Goal: Contribute content: Add original content to the website for others to see

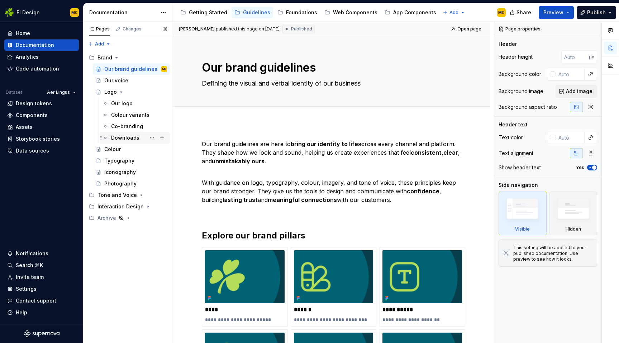
click at [125, 138] on div "Downloads" at bounding box center [125, 137] width 28 height 7
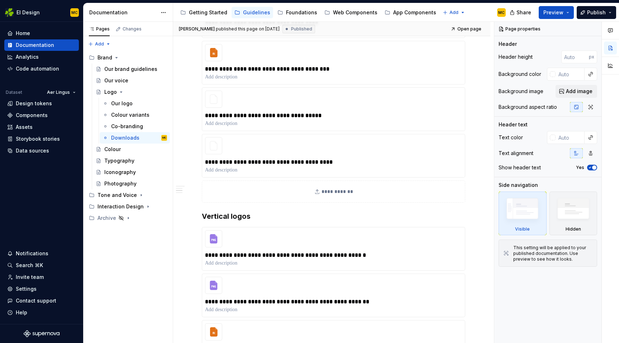
scroll to position [736, 0]
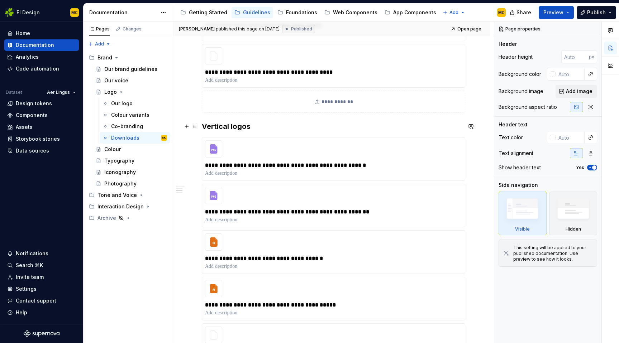
type textarea "*"
click at [298, 128] on h3 "Vertical logos" at bounding box center [332, 127] width 260 height 10
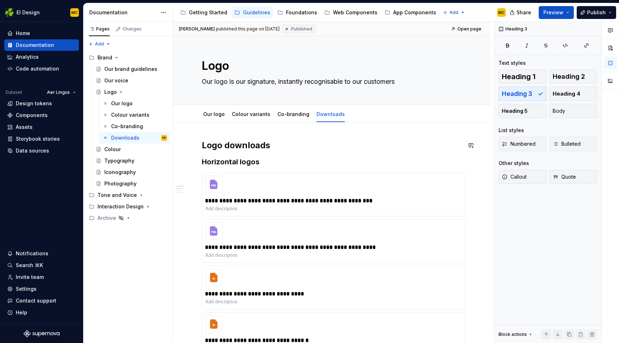
scroll to position [0, 0]
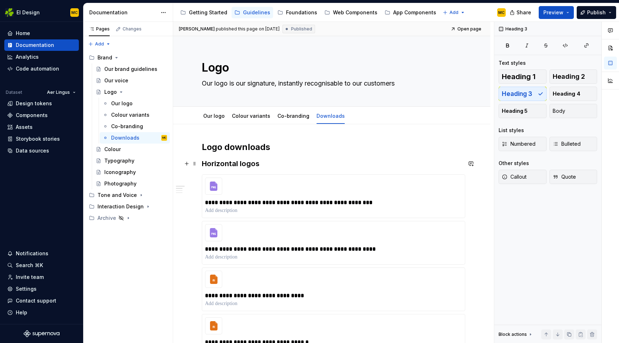
click at [276, 166] on h3 "Horizontal logos" at bounding box center [332, 164] width 260 height 10
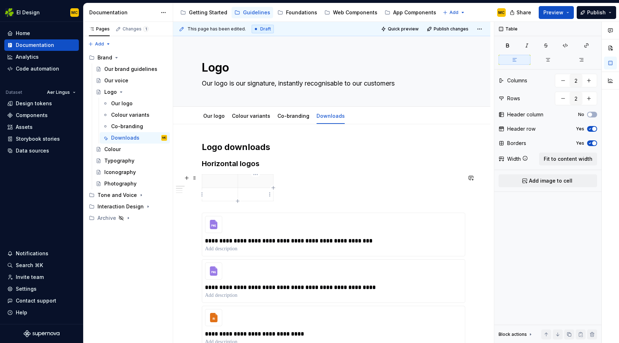
click at [255, 194] on p at bounding box center [255, 194] width 27 height 7
click at [271, 194] on html "EI Design MC Home Documentation Analytics Code automation Dataset Aer Lingus De…" at bounding box center [309, 171] width 619 height 343
click at [284, 207] on div "Add image" at bounding box center [304, 207] width 47 height 7
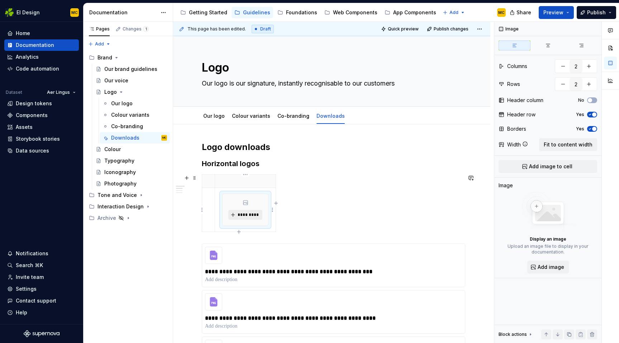
click at [246, 213] on span "*********" at bounding box center [248, 215] width 22 height 6
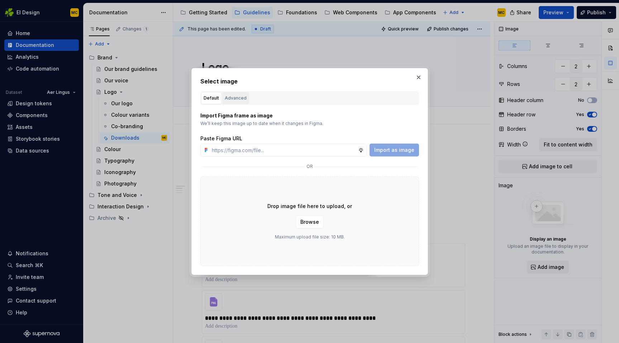
click at [245, 101] on div "Advanced" at bounding box center [236, 98] width 22 height 7
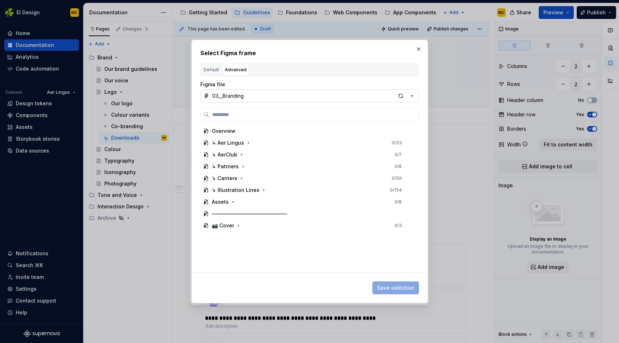
click at [265, 96] on button "03__Branding" at bounding box center [309, 96] width 219 height 13
click at [418, 51] on div "Select Figma frame Default Advanced Import Figma frame as image We’ll keep this…" at bounding box center [309, 171] width 619 height 343
click at [418, 48] on button "button" at bounding box center [419, 49] width 10 height 10
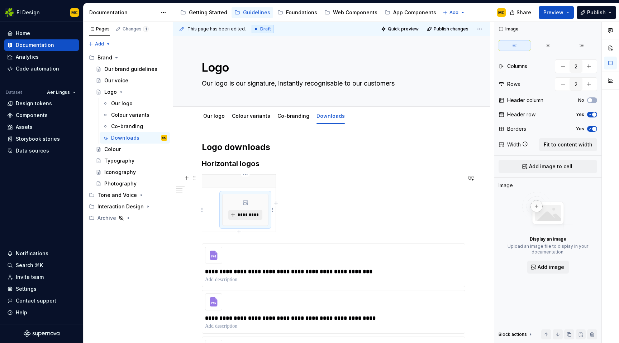
click at [243, 215] on span "*********" at bounding box center [248, 215] width 22 height 6
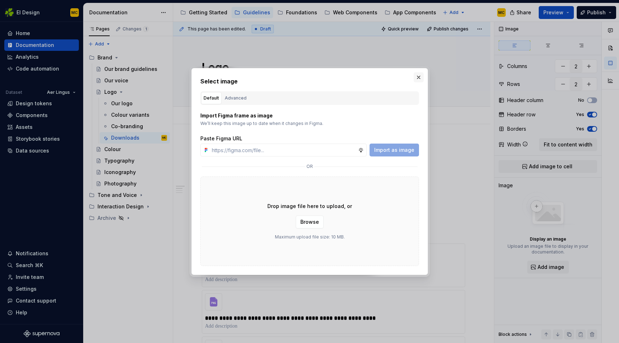
click at [418, 74] on button "button" at bounding box center [419, 77] width 10 height 10
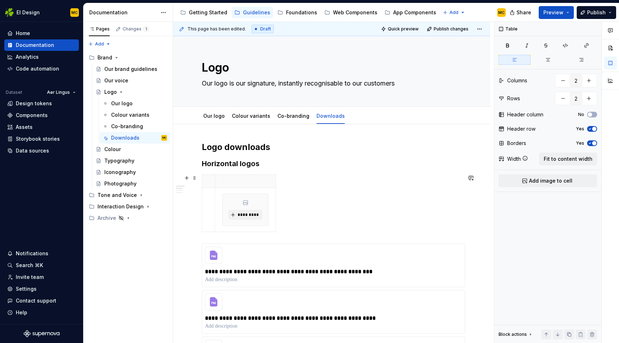
click at [292, 191] on div "*********" at bounding box center [332, 205] width 260 height 61
click at [196, 180] on span at bounding box center [195, 178] width 6 height 10
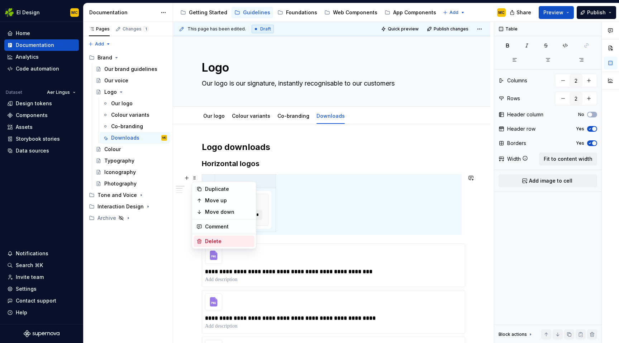
click at [219, 240] on div "Delete" at bounding box center [228, 241] width 47 height 7
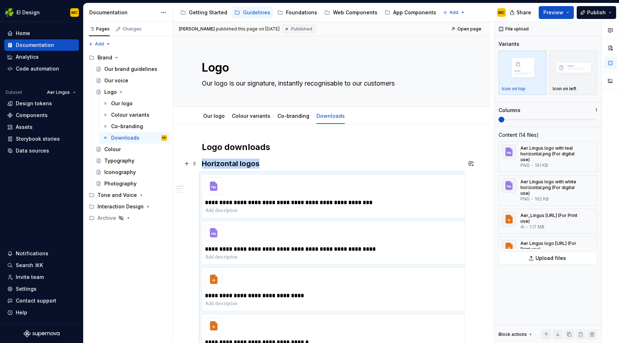
click at [274, 164] on h3 "Horizontal logos" at bounding box center [332, 164] width 260 height 10
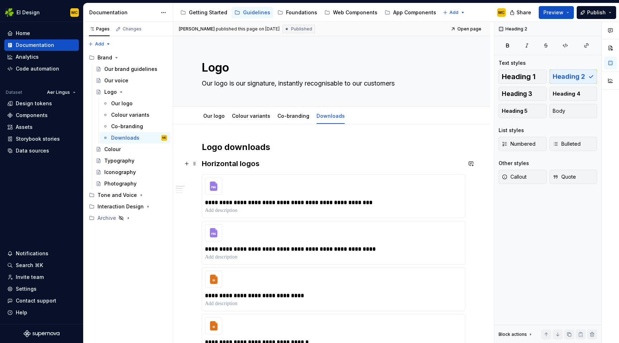
click at [274, 163] on h3 "Horizontal logos" at bounding box center [332, 164] width 260 height 10
click at [280, 153] on h2 "Logo downloads" at bounding box center [332, 147] width 260 height 11
click at [264, 167] on h3 "Horizontal logos" at bounding box center [332, 164] width 260 height 10
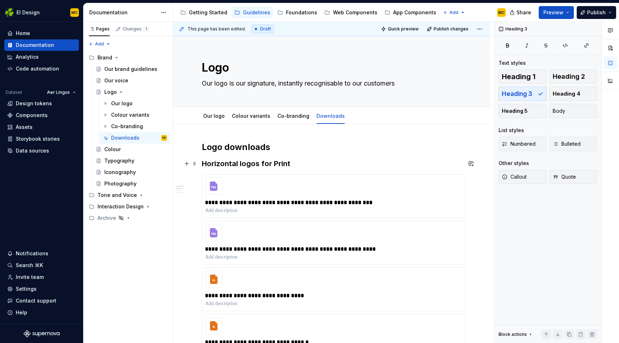
click at [303, 166] on h3 "Horizontal logos for Print" at bounding box center [332, 164] width 260 height 10
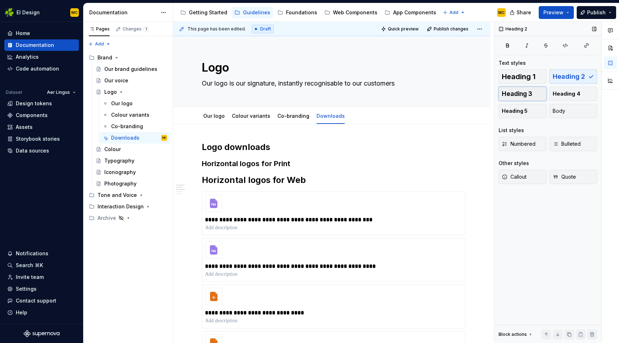
click at [528, 91] on span "Heading 3" at bounding box center [517, 93] width 30 height 7
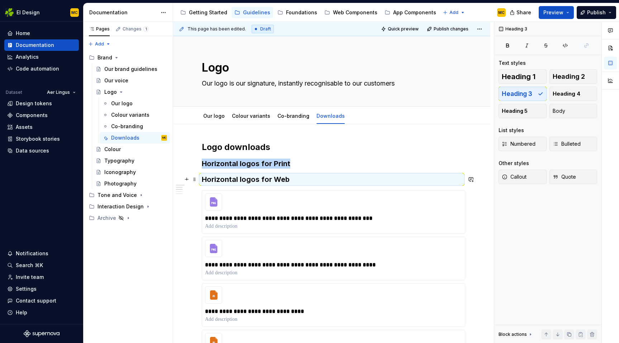
click at [315, 175] on h3 "Horizontal logos for Web" at bounding box center [332, 180] width 260 height 10
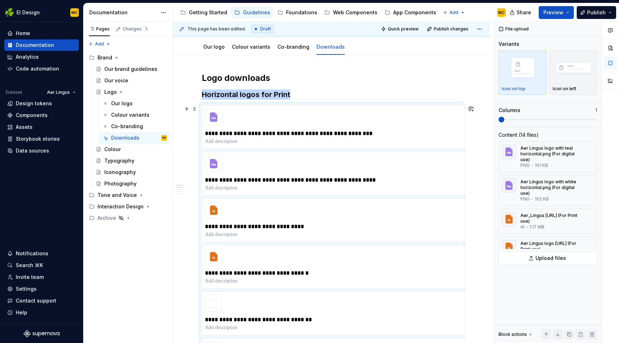
scroll to position [85, 0]
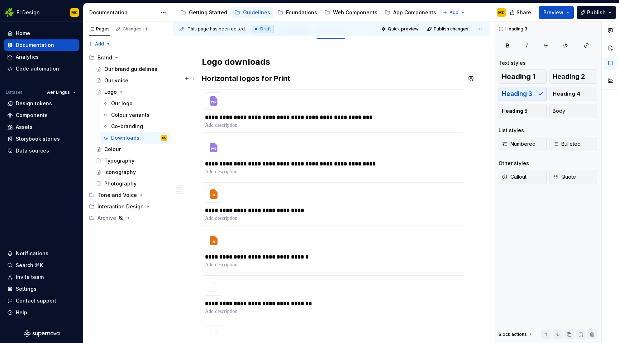
click at [273, 80] on h3 "Horizontal logos for Print" at bounding box center [332, 78] width 260 height 10
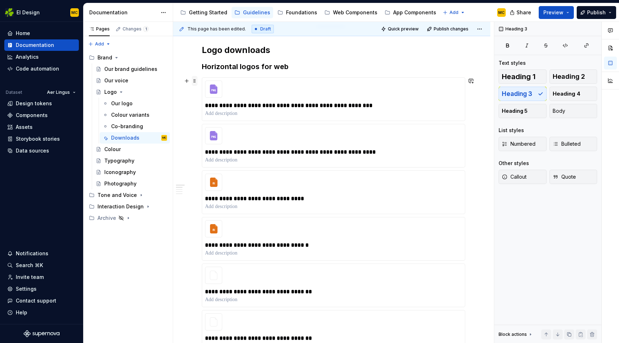
click at [196, 80] on span at bounding box center [195, 81] width 6 height 10
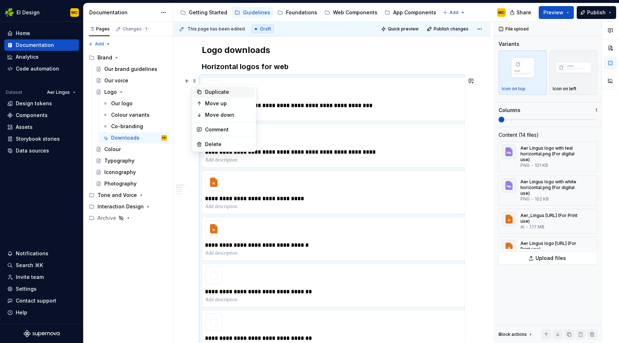
click at [208, 91] on div "Duplicate" at bounding box center [228, 92] width 47 height 7
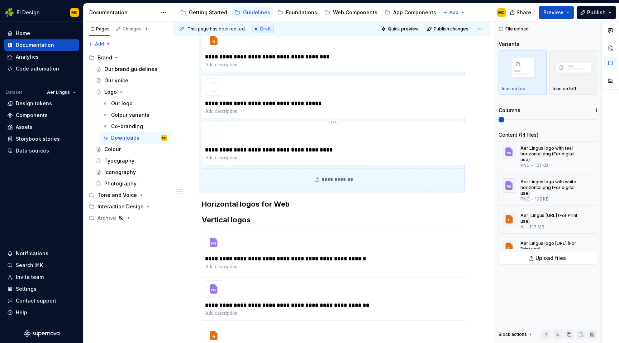
scroll to position [1350, 0]
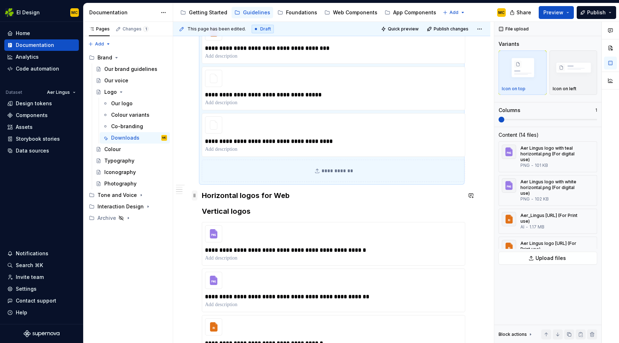
click at [196, 195] on span at bounding box center [195, 196] width 6 height 10
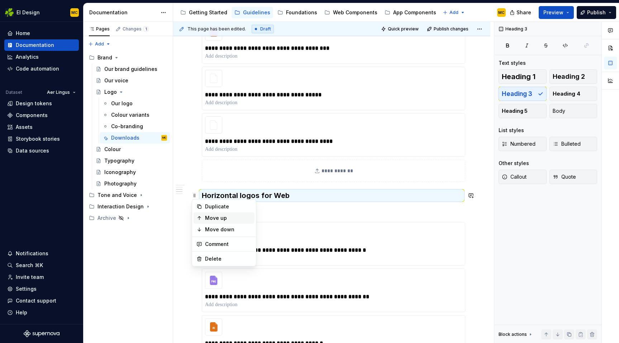
click at [210, 215] on div "Move up" at bounding box center [228, 218] width 47 height 7
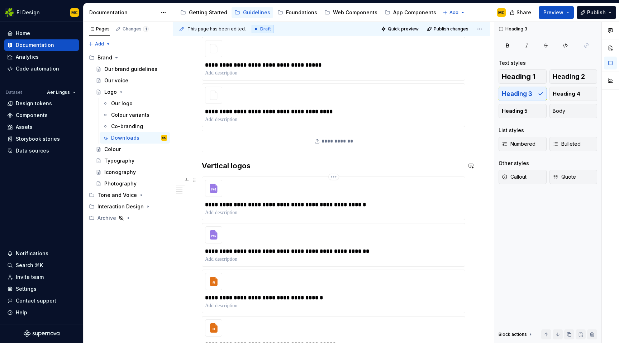
scroll to position [1442, 0]
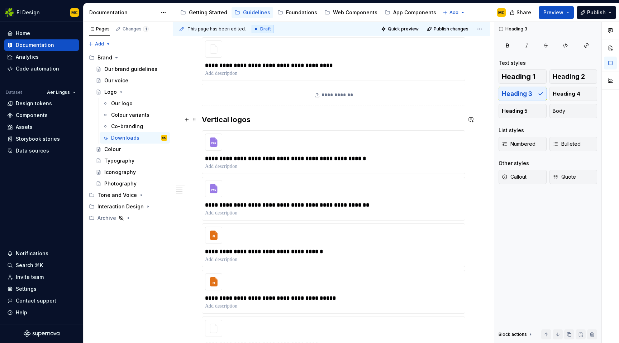
click at [261, 115] on h3 "Vertical logos" at bounding box center [332, 120] width 260 height 10
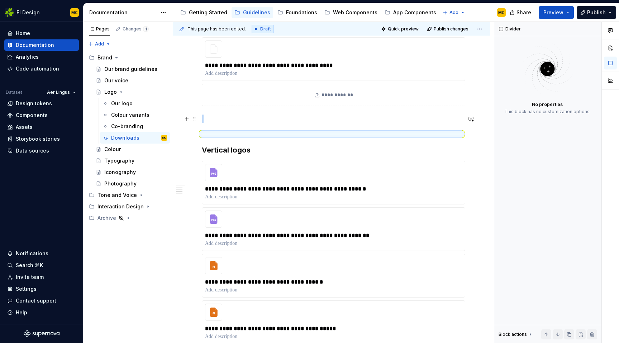
click at [263, 115] on p at bounding box center [332, 119] width 260 height 9
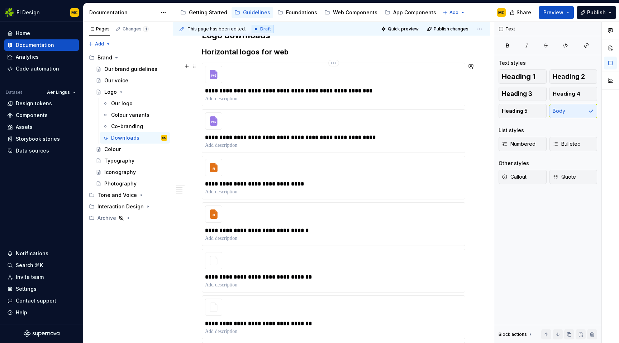
scroll to position [119, 0]
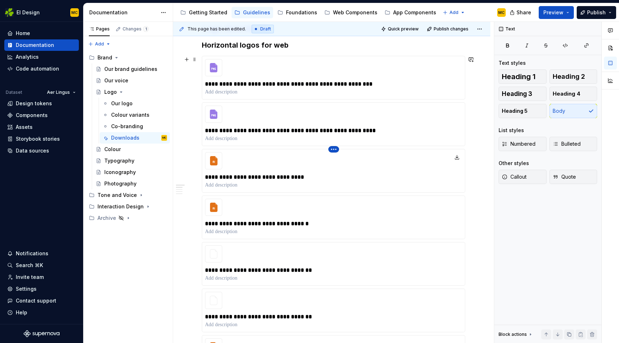
click at [336, 149] on html "EI Design MC Home Documentation Analytics Code automation Dataset Aer Lingus De…" at bounding box center [309, 171] width 619 height 343
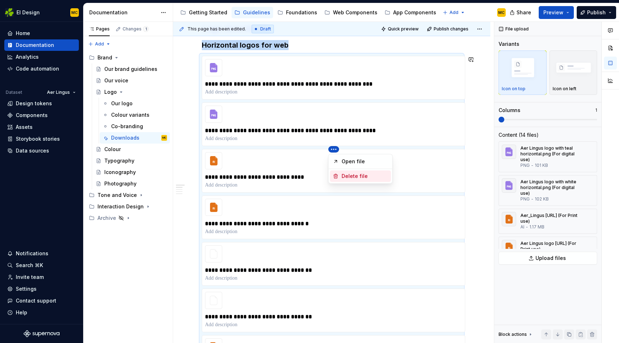
click at [354, 175] on div "Delete file" at bounding box center [365, 176] width 47 height 7
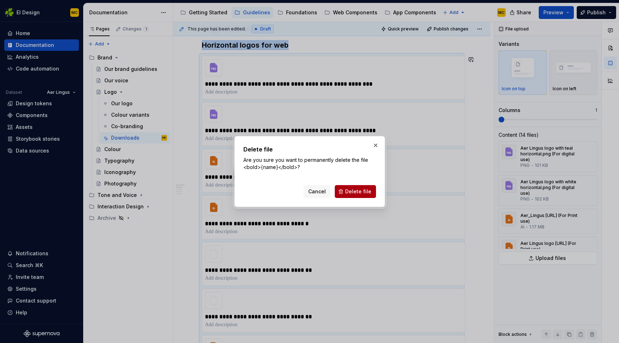
click at [351, 193] on span "Delete file" at bounding box center [358, 191] width 26 height 7
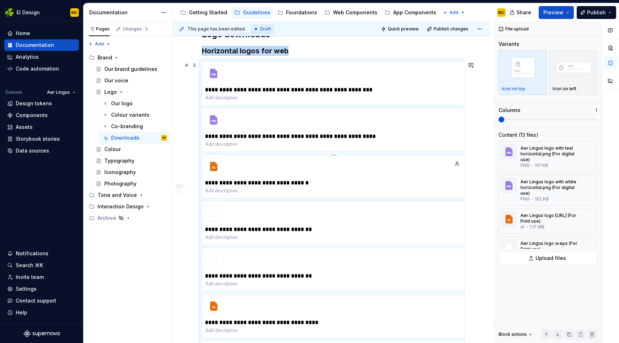
scroll to position [111, 0]
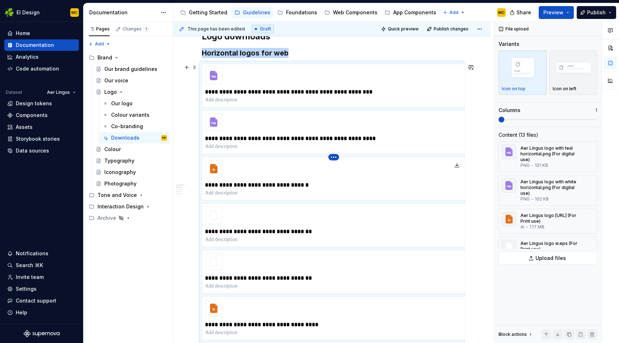
click at [331, 157] on html "EI Design MC Home Documentation Analytics Code automation Dataset Aer Lingus De…" at bounding box center [309, 171] width 619 height 343
click at [351, 185] on div "Delete file" at bounding box center [365, 184] width 47 height 7
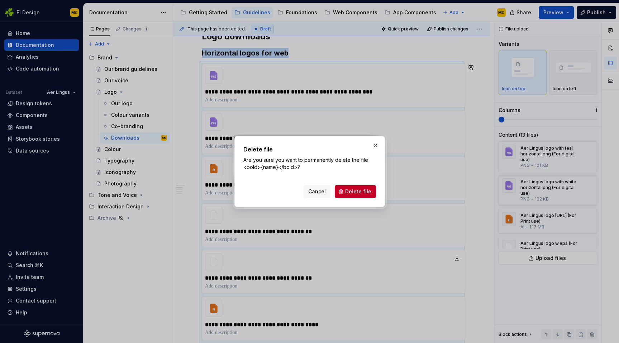
click at [354, 190] on span "Delete file" at bounding box center [358, 191] width 26 height 7
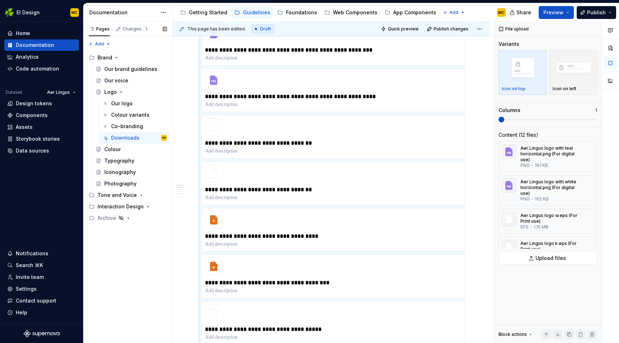
scroll to position [79, 0]
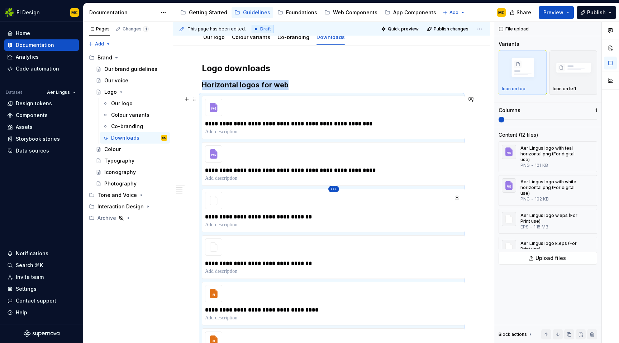
click at [335, 190] on html "EI Design MC Home Documentation Analytics Code automation Dataset Aer Lingus De…" at bounding box center [309, 171] width 619 height 343
click at [343, 214] on div "Delete file" at bounding box center [365, 216] width 47 height 7
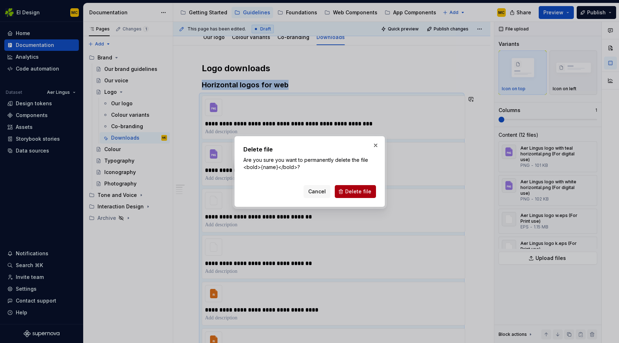
click at [353, 192] on span "Delete file" at bounding box center [358, 191] width 26 height 7
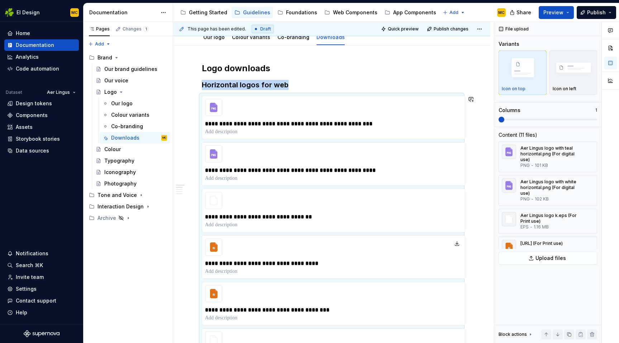
scroll to position [153, 0]
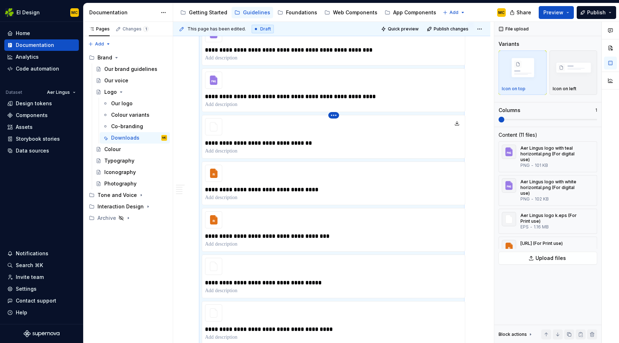
click at [336, 115] on html "EI Design MC Home Documentation Analytics Code automation Dataset Aer Lingus De…" at bounding box center [309, 171] width 619 height 343
click at [338, 143] on icon at bounding box center [336, 142] width 6 height 6
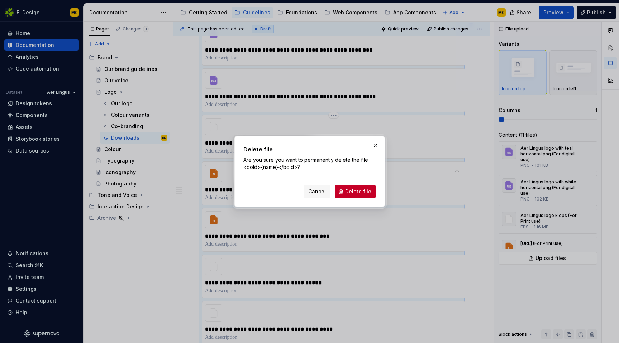
drag, startPoint x: 359, startPoint y: 190, endPoint x: 342, endPoint y: 155, distance: 39.4
click at [359, 190] on span "Delete file" at bounding box center [358, 191] width 26 height 7
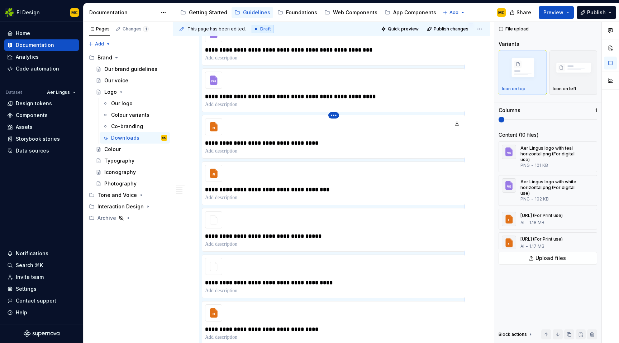
click at [334, 116] on html "EI Design MC Home Documentation Analytics Code automation Dataset Aer Lingus De…" at bounding box center [309, 171] width 619 height 343
click at [345, 141] on div "Delete file" at bounding box center [365, 142] width 47 height 7
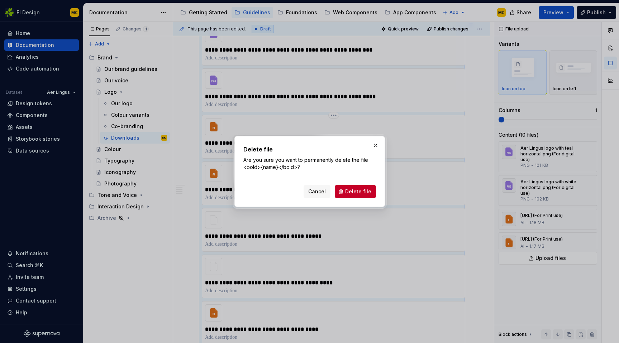
drag, startPoint x: 361, startPoint y: 190, endPoint x: 348, endPoint y: 165, distance: 28.4
click at [359, 189] on span "Delete file" at bounding box center [358, 191] width 26 height 7
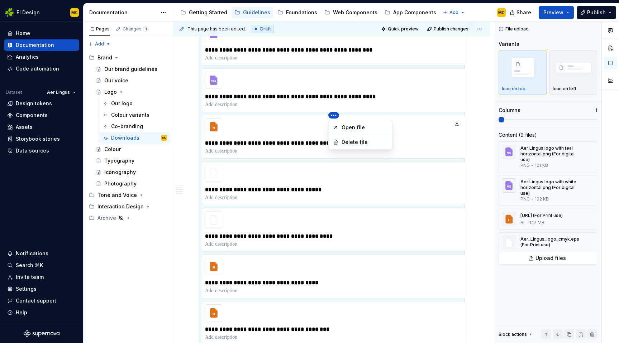
click at [335, 117] on html "EI Design MC Home Documentation Analytics Code automation Dataset Aer Lingus De…" at bounding box center [309, 171] width 619 height 343
click at [351, 144] on div "Delete file" at bounding box center [365, 142] width 47 height 7
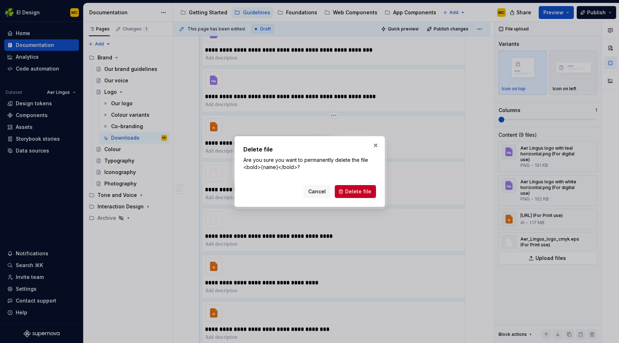
drag, startPoint x: 367, startPoint y: 194, endPoint x: 357, endPoint y: 172, distance: 24.2
click at [366, 193] on span "Delete file" at bounding box center [358, 191] width 26 height 7
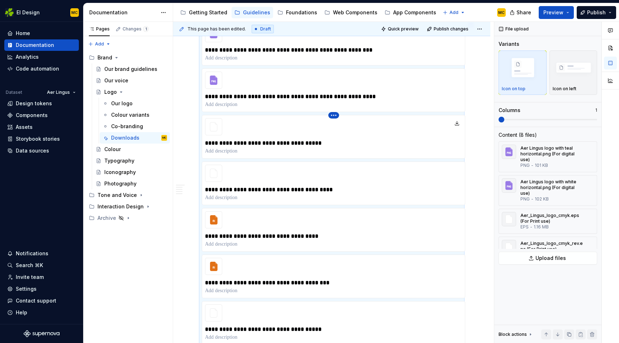
click at [335, 117] on html "EI Design MC Home Documentation Analytics Code automation Dataset Aer Lingus De…" at bounding box center [309, 171] width 619 height 343
click at [355, 143] on div "Delete file" at bounding box center [365, 142] width 47 height 7
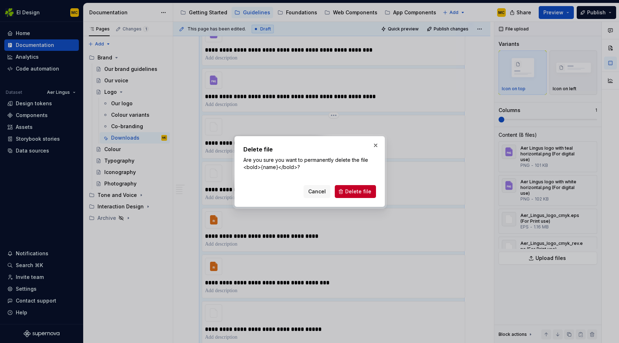
drag, startPoint x: 354, startPoint y: 189, endPoint x: 345, endPoint y: 166, distance: 24.6
click at [354, 189] on span "Delete file" at bounding box center [358, 191] width 26 height 7
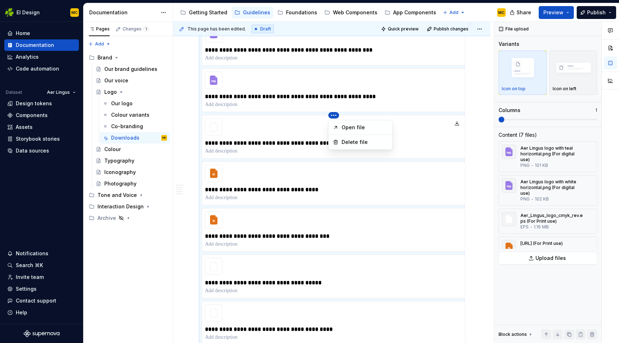
click at [335, 115] on html "EI Design MC Home Documentation Analytics Code automation Dataset Aer Lingus De…" at bounding box center [309, 171] width 619 height 343
click at [347, 141] on div "Delete file" at bounding box center [365, 142] width 47 height 7
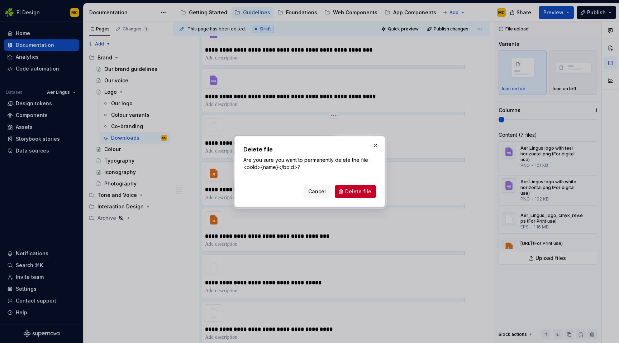
click at [358, 190] on span "Delete file" at bounding box center [358, 191] width 26 height 7
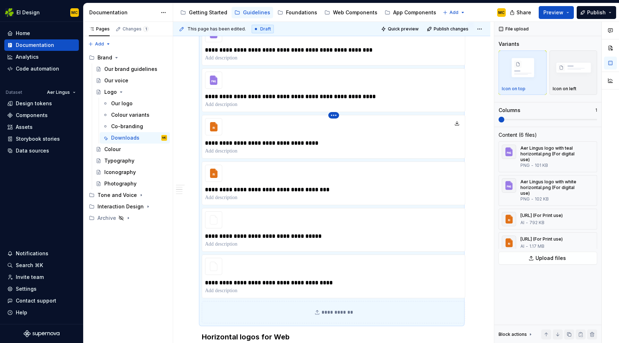
click at [332, 115] on html "EI Design MC Home Documentation Analytics Code automation Dataset Aer Lingus De…" at bounding box center [309, 171] width 619 height 343
click at [348, 143] on div "Delete file" at bounding box center [365, 142] width 47 height 7
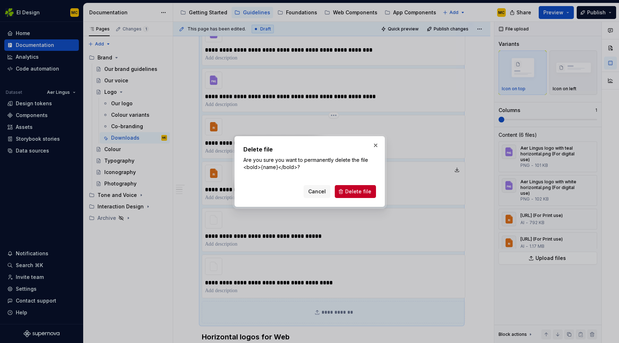
drag, startPoint x: 352, startPoint y: 192, endPoint x: 342, endPoint y: 153, distance: 39.7
click at [352, 191] on span "Delete file" at bounding box center [358, 191] width 26 height 7
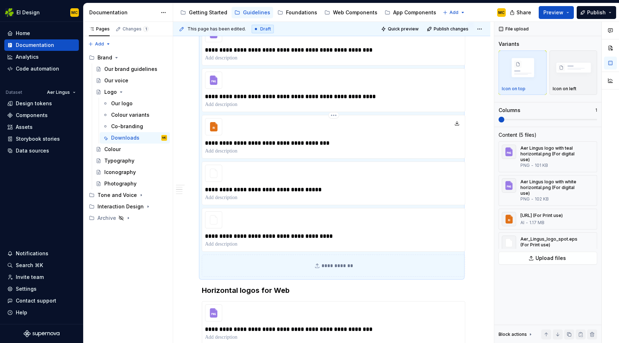
click at [336, 115] on html "EI Design MC Home Documentation Analytics Code automation Dataset Aer Lingus De…" at bounding box center [309, 171] width 619 height 343
click at [349, 143] on div "Delete file" at bounding box center [365, 142] width 47 height 7
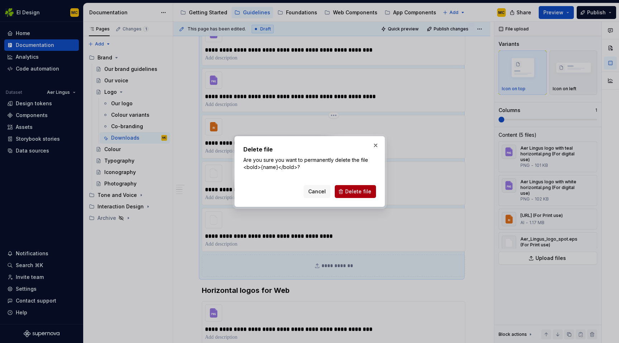
click at [354, 194] on span "Delete file" at bounding box center [358, 191] width 26 height 7
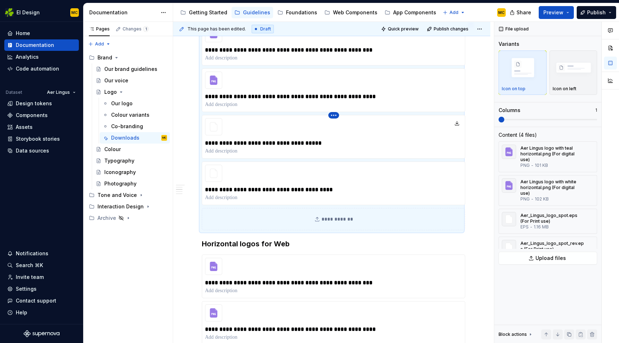
click at [334, 115] on html "EI Design MC Home Documentation Analytics Code automation Dataset Aer Lingus De…" at bounding box center [309, 171] width 619 height 343
click at [345, 143] on div "Delete file" at bounding box center [365, 142] width 47 height 7
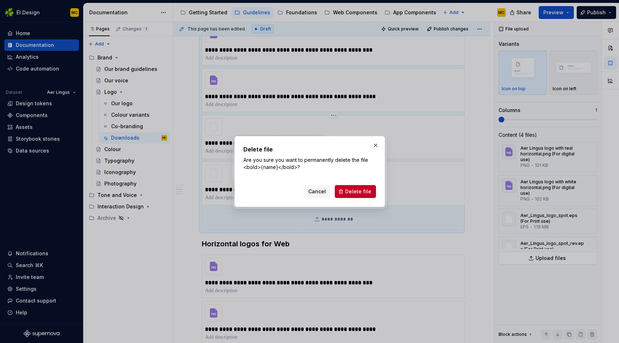
drag, startPoint x: 365, startPoint y: 193, endPoint x: 355, endPoint y: 180, distance: 15.9
click at [365, 193] on span "Delete file" at bounding box center [358, 191] width 26 height 7
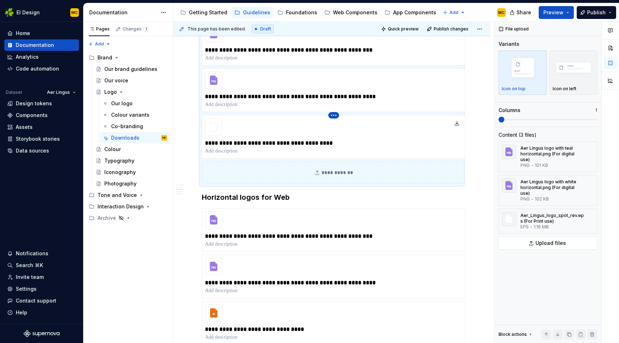
click at [333, 116] on html "EI Design MC Home Documentation Analytics Code automation Dataset Aer Lingus De…" at bounding box center [309, 171] width 619 height 343
click at [343, 141] on div "Delete file" at bounding box center [365, 142] width 47 height 7
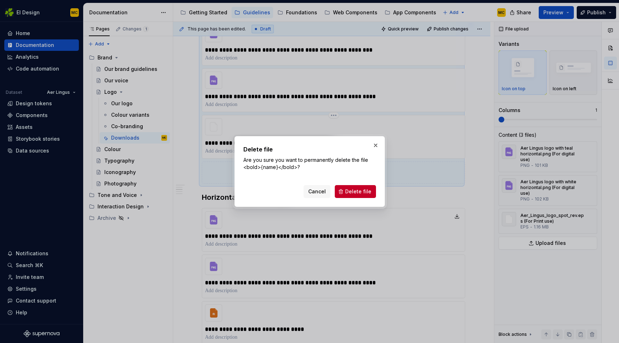
click at [361, 187] on button "Delete file" at bounding box center [355, 191] width 41 height 13
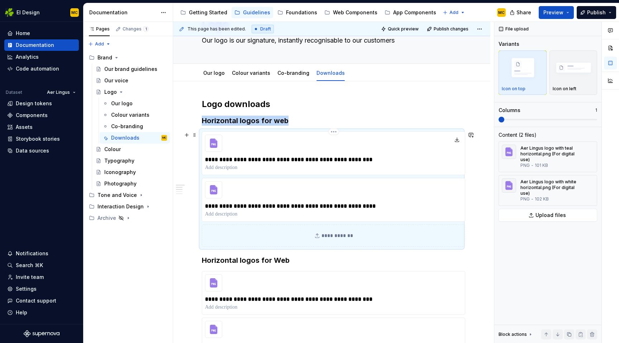
scroll to position [36, 0]
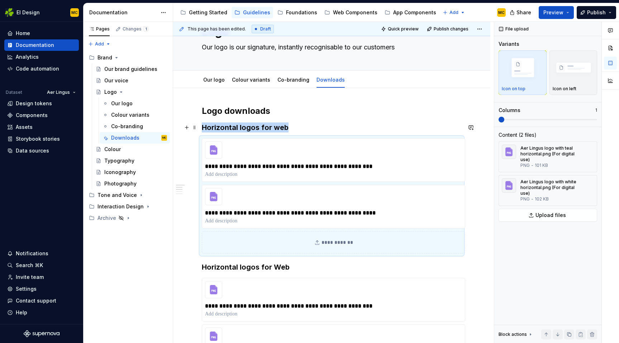
click at [290, 127] on h3 "Horizontal logos for web" at bounding box center [332, 128] width 260 height 10
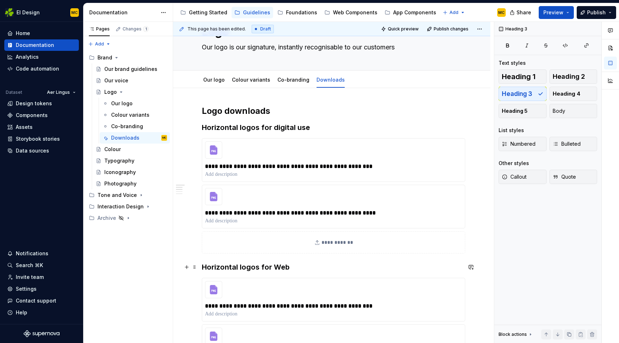
click at [290, 267] on h3 "Horizontal logos for Web" at bounding box center [332, 267] width 260 height 10
click at [316, 129] on h3 "Horizontal logos for digital use" at bounding box center [332, 128] width 260 height 10
click at [268, 269] on h3 "Horizontal logos for print" at bounding box center [332, 267] width 260 height 10
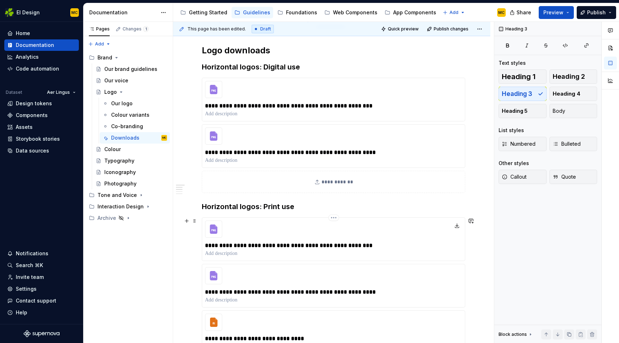
scroll to position [142, 0]
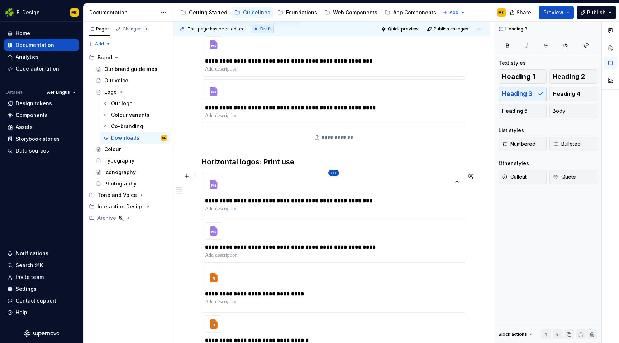
click at [333, 173] on html "EI Design MC Home Documentation Analytics Code automation Dataset Aer Lingus De…" at bounding box center [309, 171] width 619 height 343
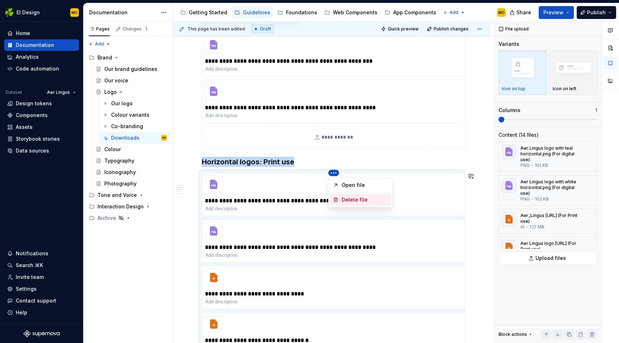
click at [351, 199] on div "Delete file" at bounding box center [365, 199] width 47 height 7
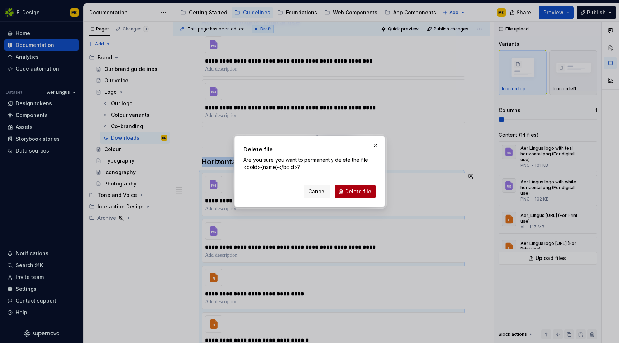
click at [350, 189] on span "Delete file" at bounding box center [358, 191] width 26 height 7
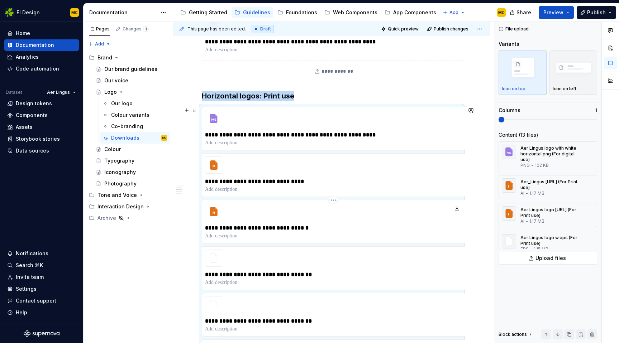
scroll to position [174, 0]
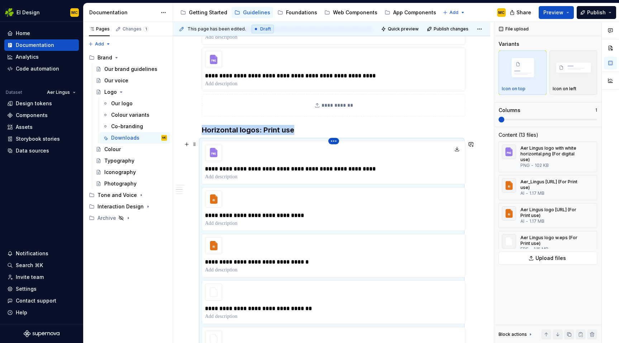
click at [334, 141] on html "EI Design MC Home Documentation Analytics Code automation Dataset Aer Lingus De…" at bounding box center [309, 171] width 619 height 343
click at [351, 168] on div "Delete file" at bounding box center [365, 168] width 47 height 7
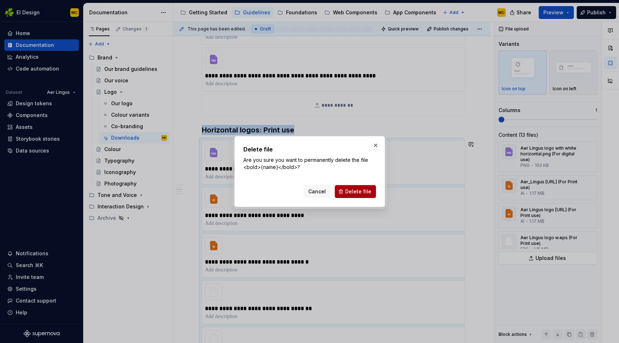
click at [364, 191] on span "Delete file" at bounding box center [358, 191] width 26 height 7
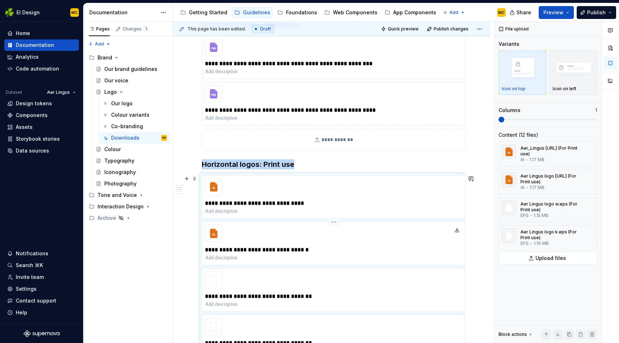
scroll to position [76, 0]
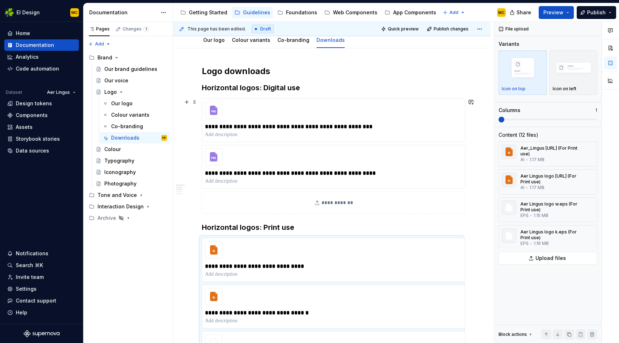
click at [461, 214] on div "**********" at bounding box center [332, 156] width 260 height 115
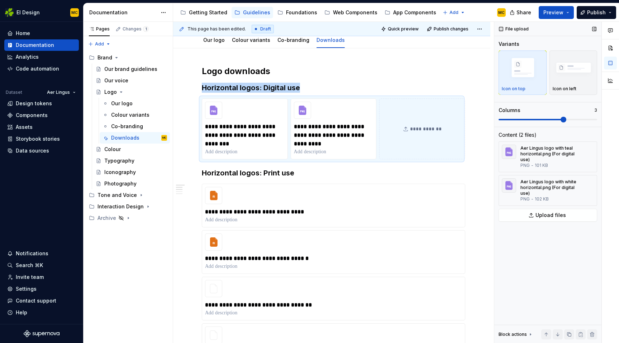
click at [562, 119] on span at bounding box center [564, 120] width 6 height 6
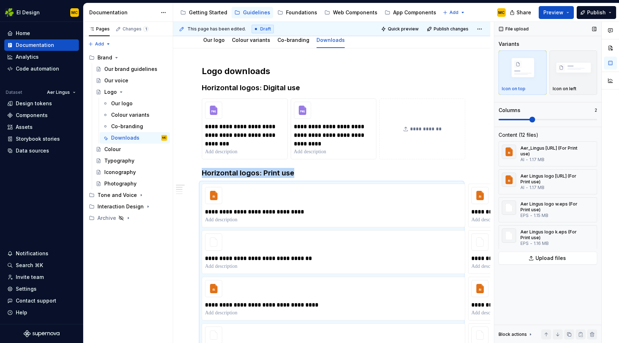
scroll to position [235, 0]
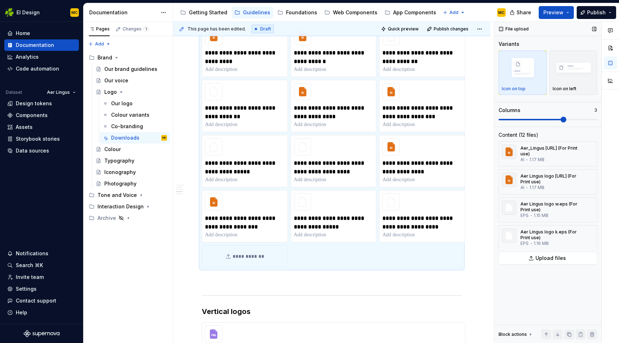
click at [561, 117] on span at bounding box center [564, 120] width 6 height 6
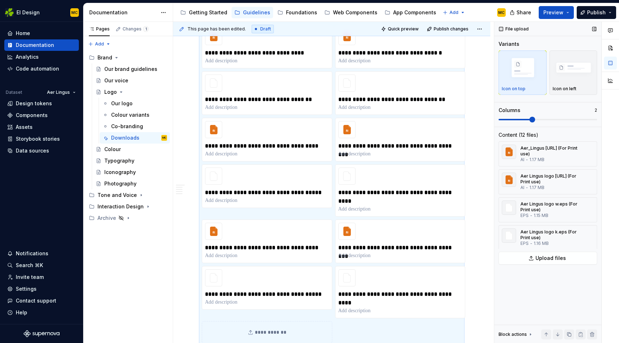
click at [535, 121] on span at bounding box center [533, 120] width 6 height 6
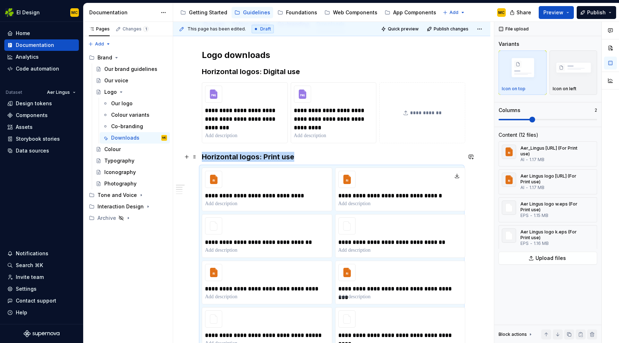
scroll to position [91, 0]
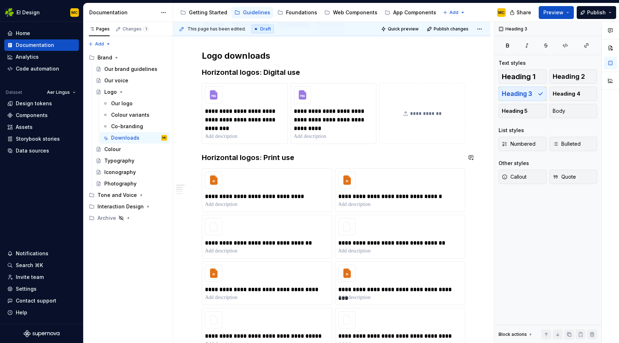
click at [423, 144] on div "**********" at bounding box center [422, 113] width 86 height 61
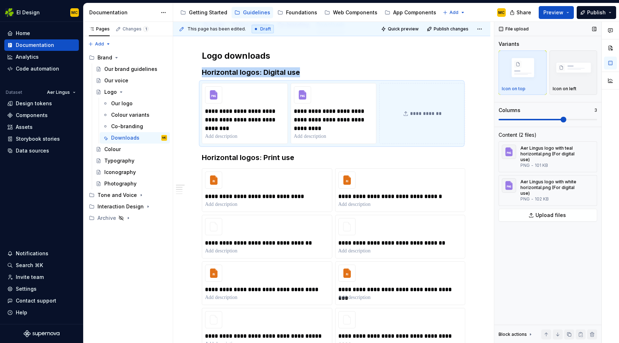
click at [561, 122] on span at bounding box center [564, 120] width 6 height 6
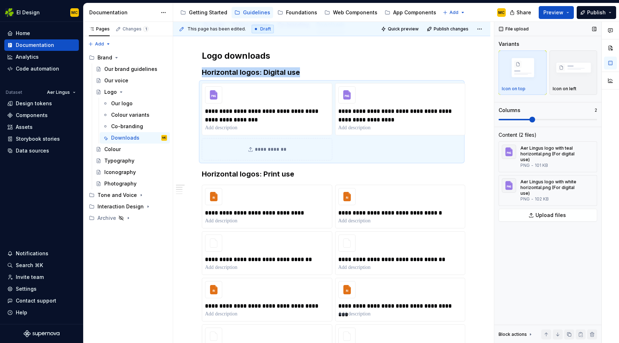
click at [535, 120] on span at bounding box center [533, 120] width 6 height 6
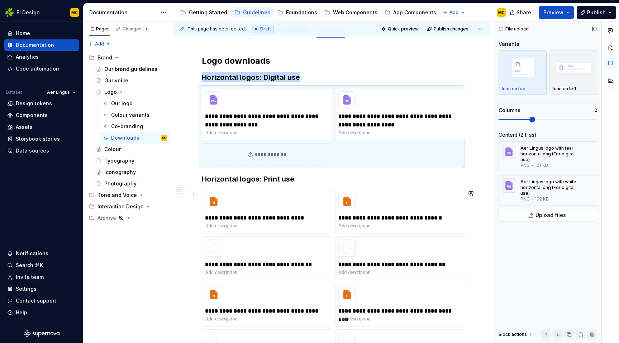
scroll to position [86, 0]
click at [592, 14] on span "Publish" at bounding box center [596, 12] width 19 height 7
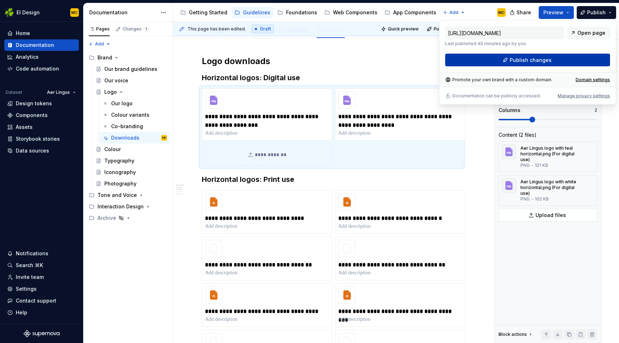
click at [529, 58] on span "Publish changes" at bounding box center [531, 60] width 42 height 7
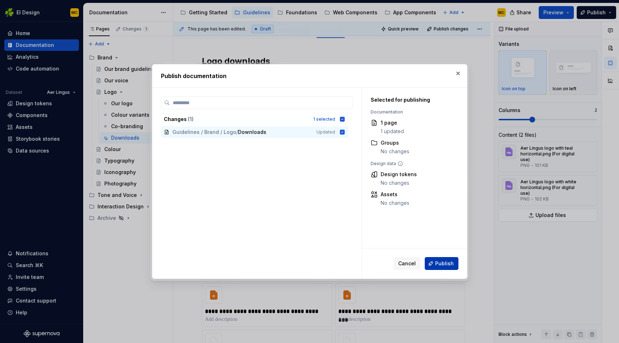
click at [442, 267] on span "Publish" at bounding box center [444, 263] width 19 height 7
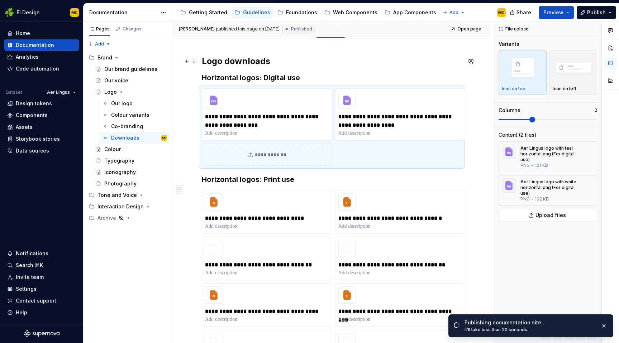
click at [293, 65] on h2 "Logo downloads" at bounding box center [332, 61] width 260 height 11
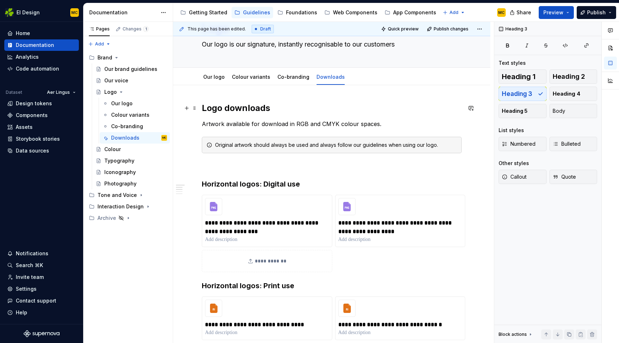
scroll to position [0, 0]
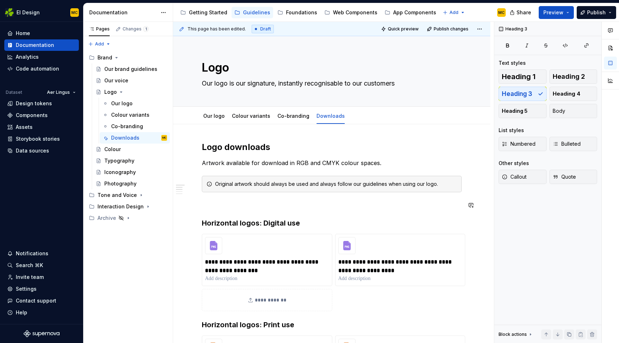
click at [290, 205] on p at bounding box center [332, 205] width 260 height 9
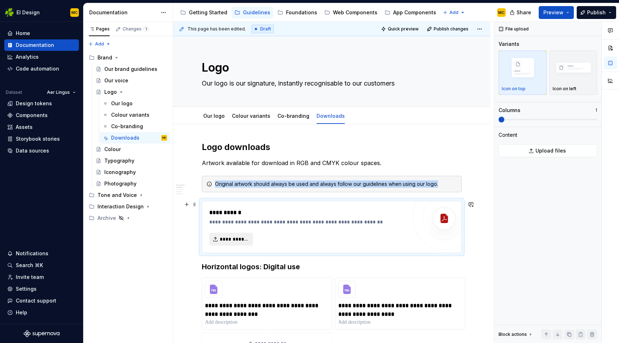
click at [246, 239] on span "**********" at bounding box center [234, 239] width 29 height 7
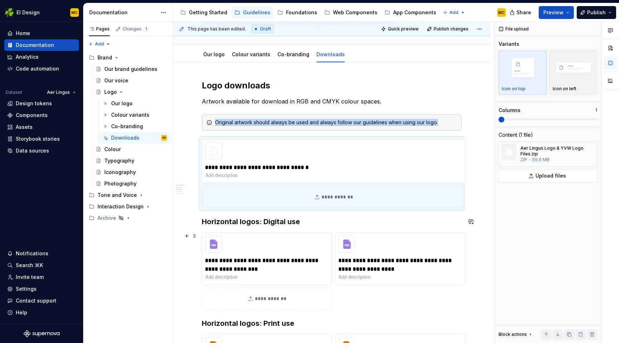
scroll to position [71, 0]
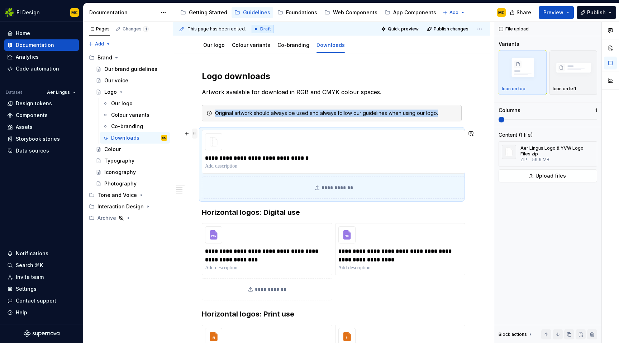
click at [194, 133] on span at bounding box center [195, 134] width 6 height 10
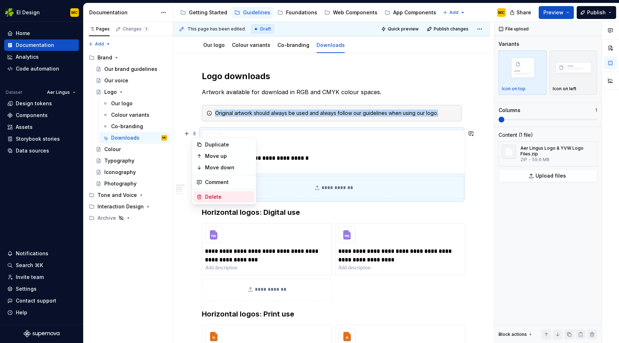
click at [215, 194] on div "Delete" at bounding box center [228, 197] width 47 height 7
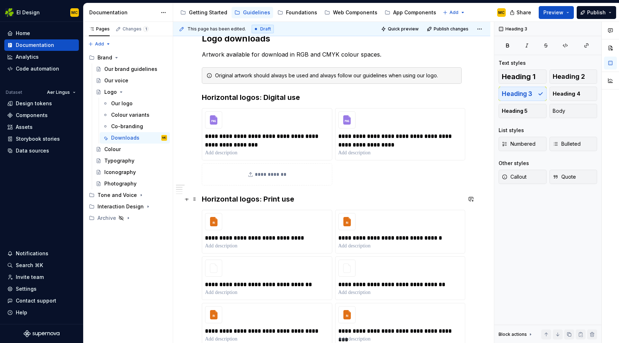
scroll to position [110, 0]
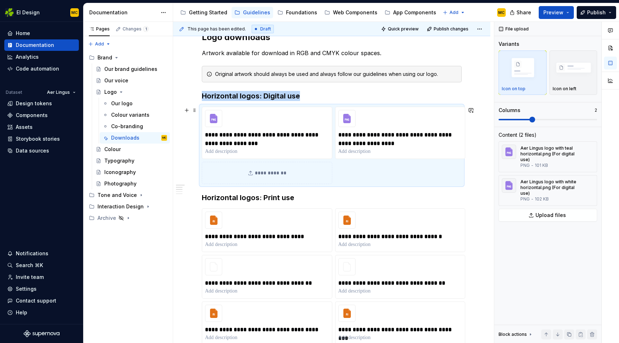
click at [379, 183] on div "**********" at bounding box center [332, 145] width 260 height 77
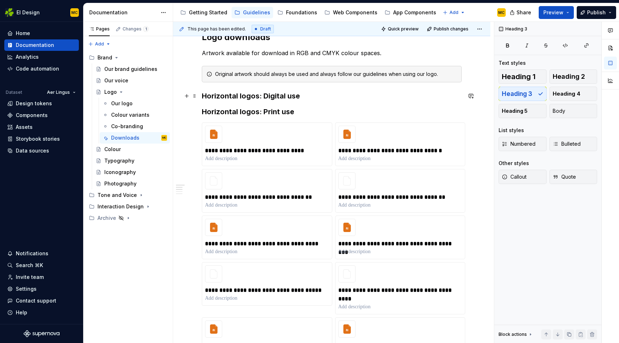
click at [336, 99] on h3 "Horizontal logos: Digital use" at bounding box center [332, 96] width 260 height 10
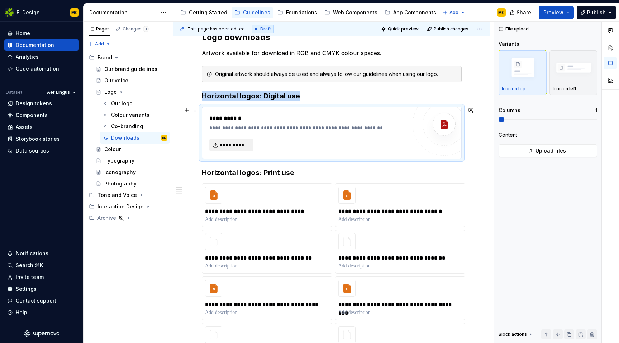
click at [233, 148] on span "**********" at bounding box center [234, 145] width 29 height 7
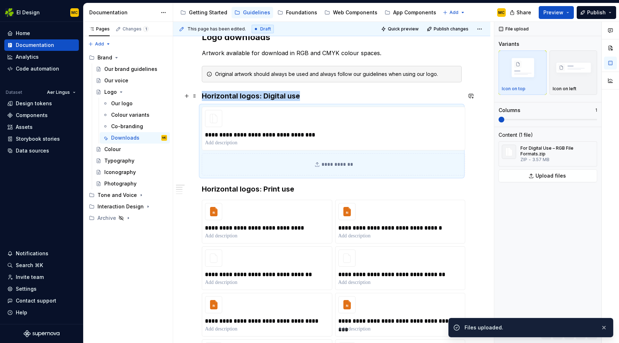
click at [308, 96] on h3 "Horizontal logos: Digital use" at bounding box center [332, 96] width 260 height 10
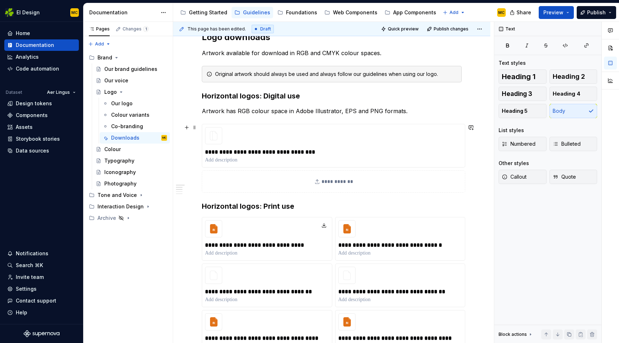
scroll to position [154, 0]
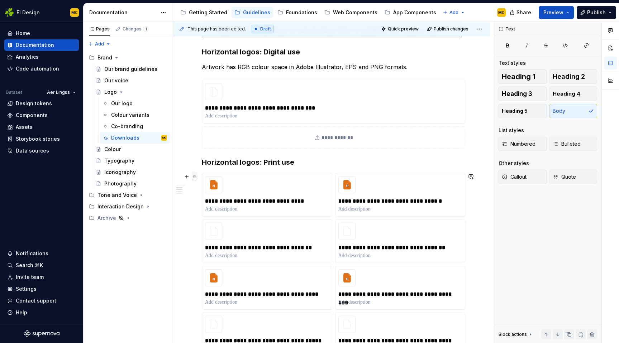
click at [196, 177] on span at bounding box center [195, 177] width 6 height 10
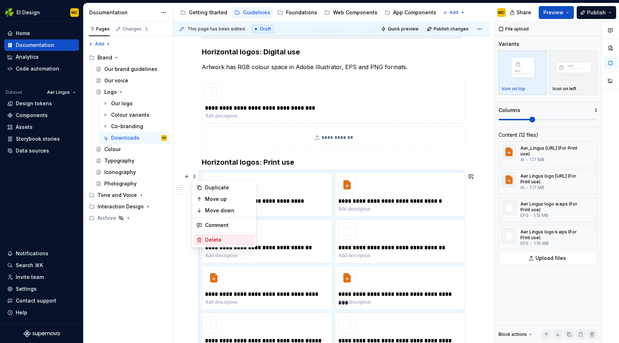
click at [231, 239] on div "Delete" at bounding box center [228, 240] width 47 height 7
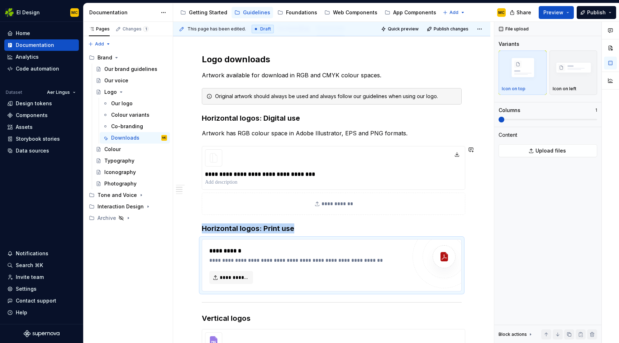
scroll to position [86, 0]
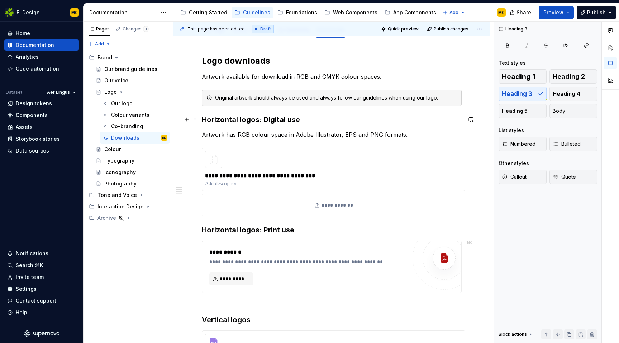
click at [262, 121] on h3 "Horizontal logos: Digital use" at bounding box center [332, 120] width 260 height 10
click at [384, 78] on p "Artwork available for download in RGB and CMYK colour spaces." at bounding box center [332, 76] width 260 height 9
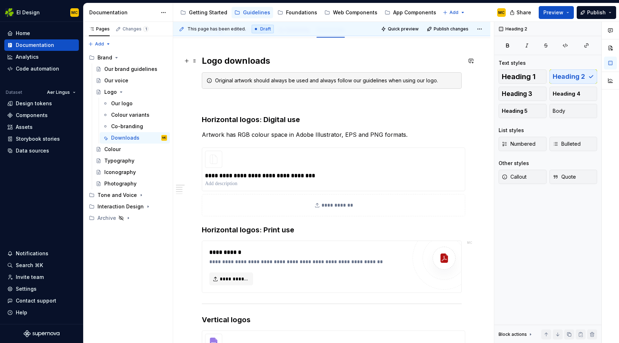
click at [284, 65] on h2 "Logo downloads" at bounding box center [332, 60] width 260 height 11
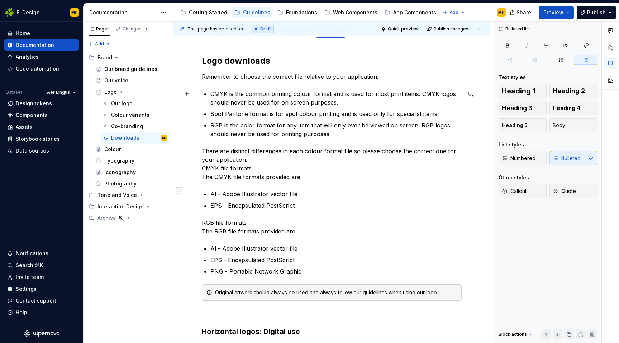
click at [229, 94] on p "﻿﻿CMYK is the common printing colour format and is used for most print items. C…" at bounding box center [335, 98] width 251 height 17
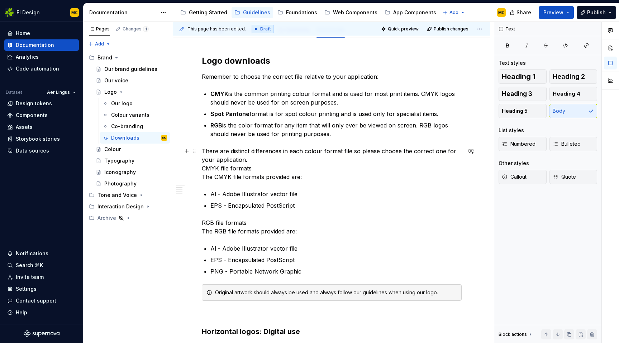
click at [279, 161] on p "There are distinct differences in each colour format file so please choose the …" at bounding box center [332, 164] width 260 height 34
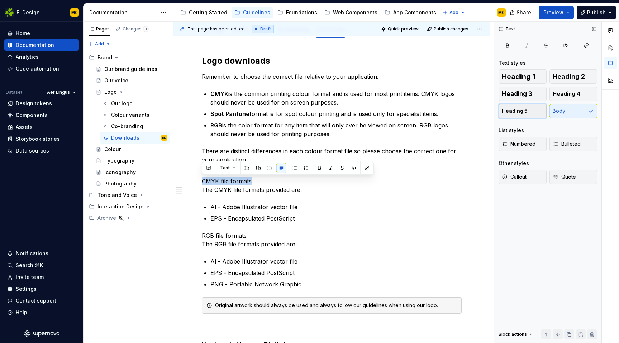
click at [530, 108] on button "Heading 5" at bounding box center [523, 111] width 48 height 14
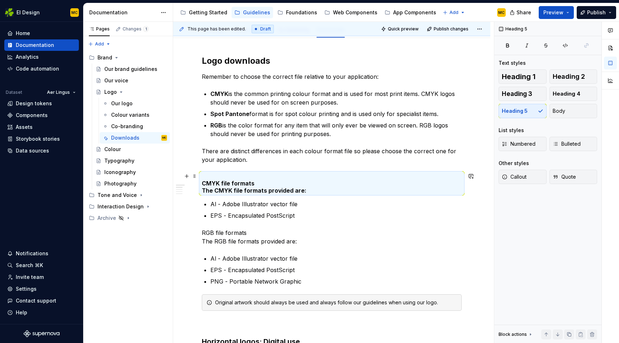
click at [286, 187] on h5 "CMYK file formats The CMYK file formats provided are:" at bounding box center [332, 184] width 260 height 22
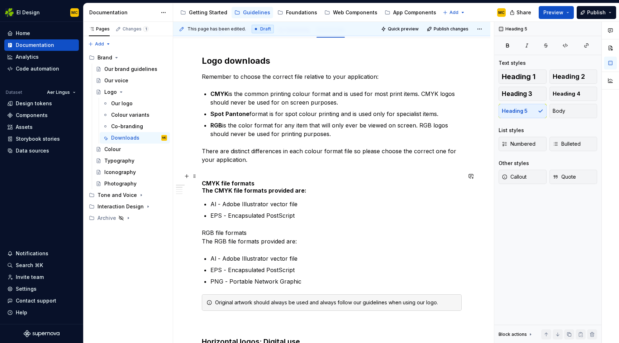
click at [290, 192] on h5 "CMYK file formats The CMYK file formats provided are:" at bounding box center [332, 184] width 260 height 22
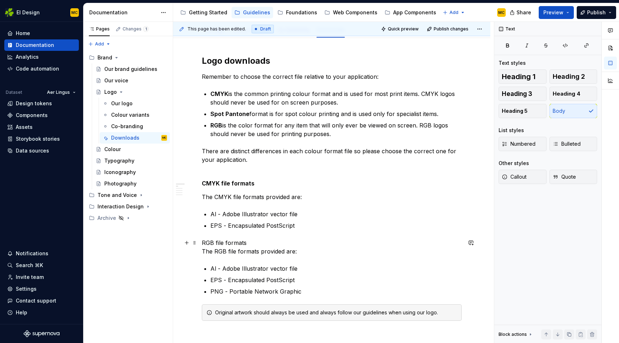
click at [264, 241] on p "RGB file formats The RGB file formats provided are:" at bounding box center [332, 247] width 260 height 17
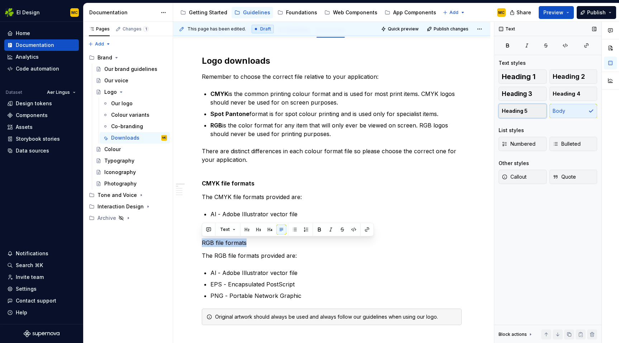
click at [514, 109] on span "Heading 5" at bounding box center [515, 111] width 26 height 7
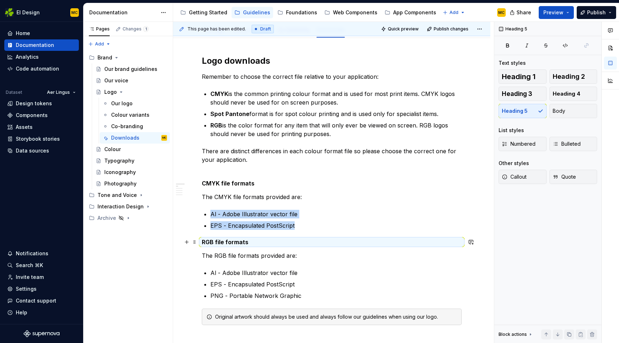
click at [326, 240] on h5 "RGB file formats" at bounding box center [332, 242] width 260 height 7
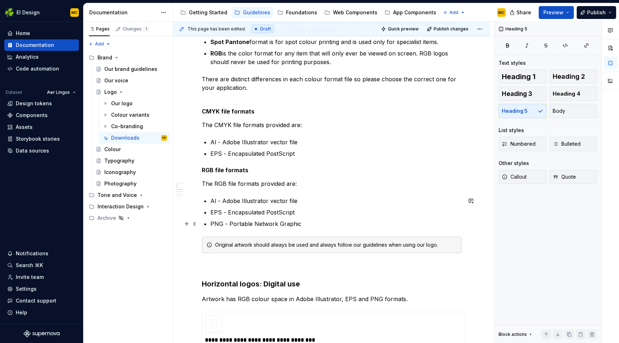
scroll to position [168, 0]
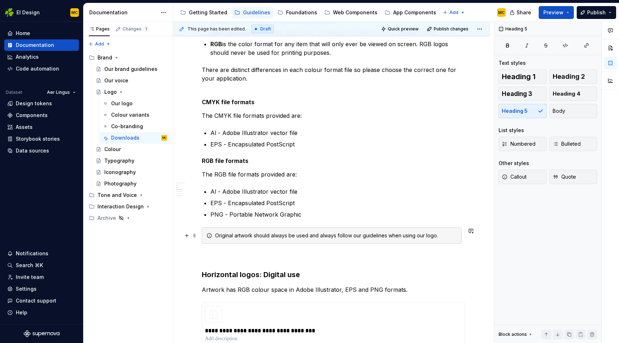
click at [461, 242] on div "Original artwork should always be used and always follow our guidelines when us…" at bounding box center [332, 236] width 260 height 16
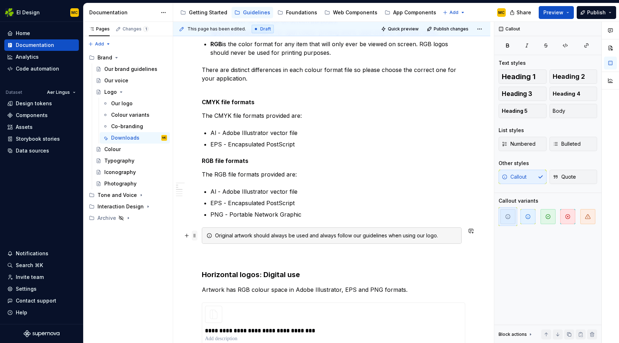
click at [195, 236] on span at bounding box center [195, 236] width 6 height 10
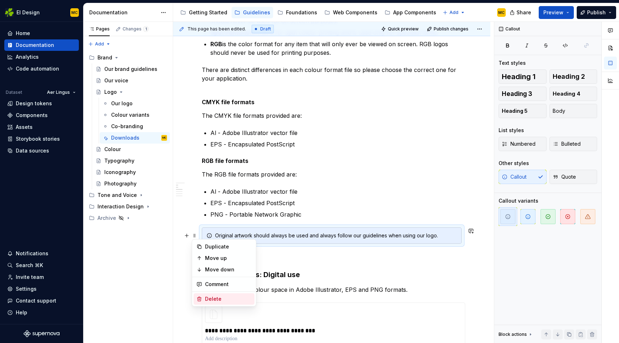
click at [217, 298] on div "Delete" at bounding box center [228, 299] width 47 height 7
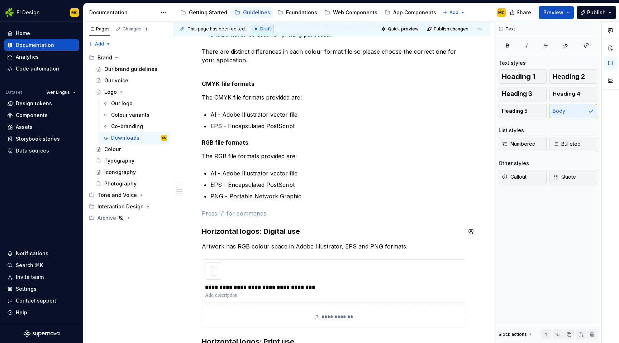
scroll to position [187, 0]
click at [308, 233] on h3 "Horizontal logos: Digital use" at bounding box center [332, 231] width 260 height 10
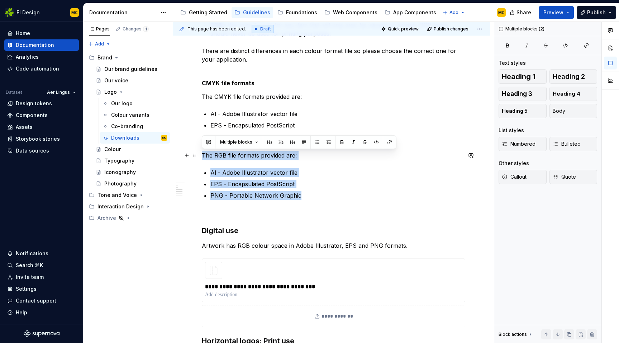
drag, startPoint x: 305, startPoint y: 197, endPoint x: 202, endPoint y: 155, distance: 110.6
copy div "The RGB file formats provided are: ﻿﻿Al - Adobe Illustrator vector file ﻿﻿EPS -…"
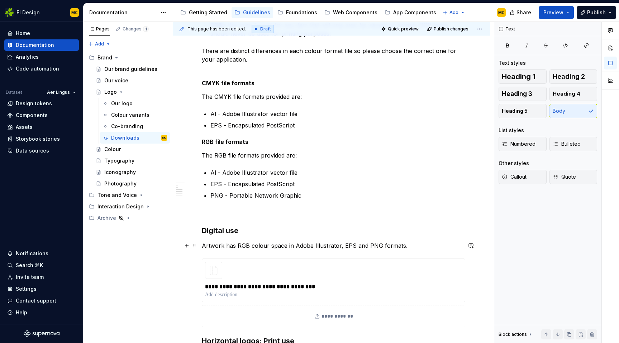
click at [388, 245] on p "Artwork has RGB colour space in Adobe Illustrator, EPS and PNG formats." at bounding box center [332, 246] width 260 height 9
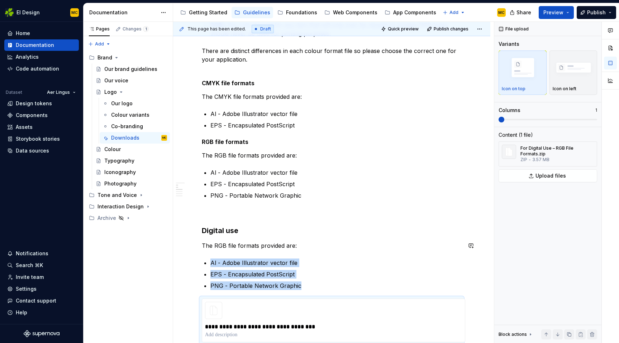
scroll to position [199, 0]
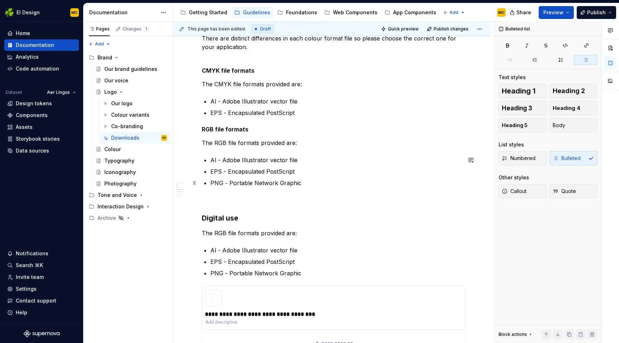
click at [318, 186] on p "﻿﻿PNG - Portable Network Graphic" at bounding box center [335, 183] width 251 height 9
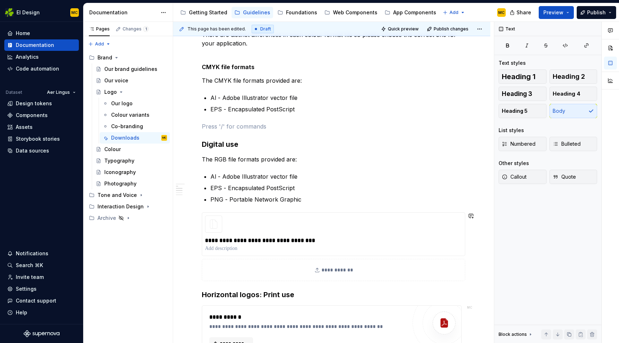
scroll to position [207, 0]
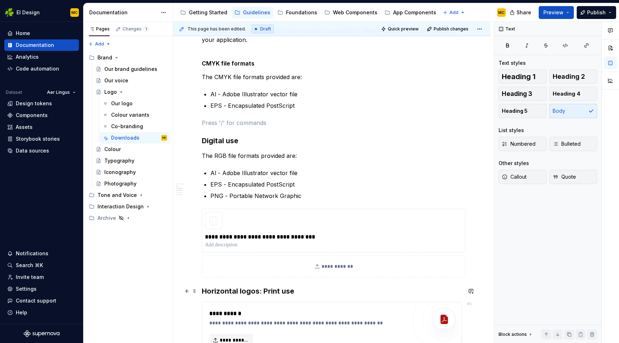
click at [262, 293] on h3 "Horizontal logos: Print use" at bounding box center [332, 291] width 260 height 10
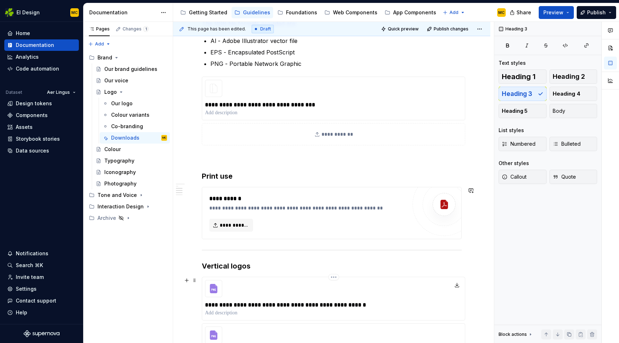
scroll to position [437, 0]
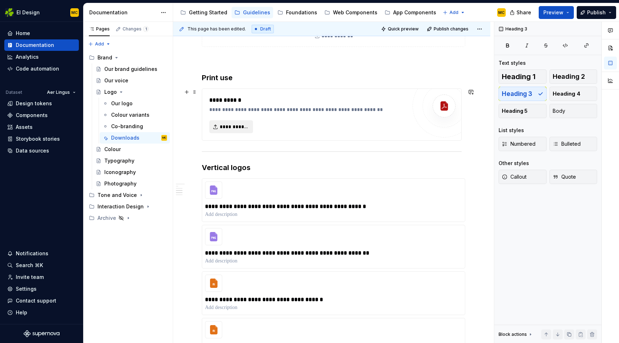
click at [237, 124] on span "**********" at bounding box center [234, 126] width 29 height 7
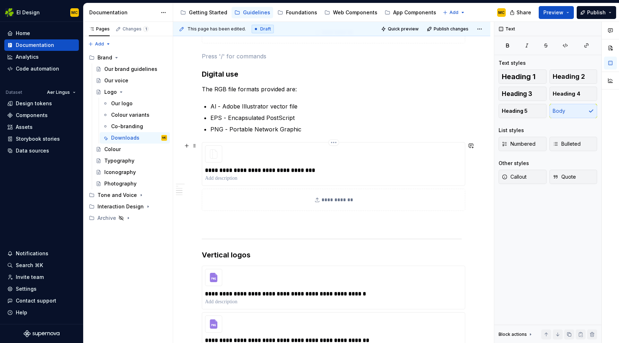
scroll to position [384, 0]
click at [194, 240] on span at bounding box center [195, 240] width 6 height 10
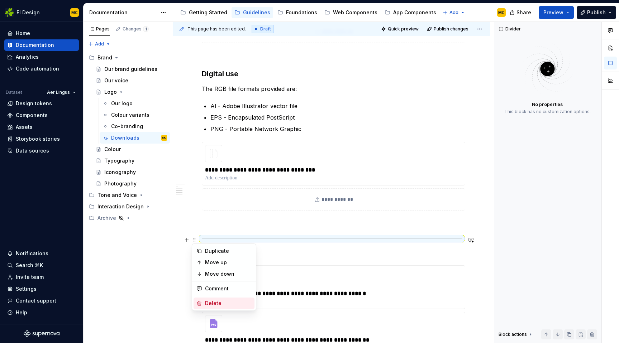
click at [218, 303] on div "Delete" at bounding box center [228, 303] width 47 height 7
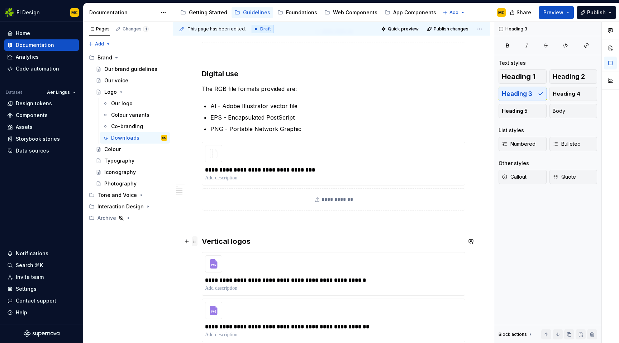
click at [195, 242] on span at bounding box center [195, 242] width 6 height 10
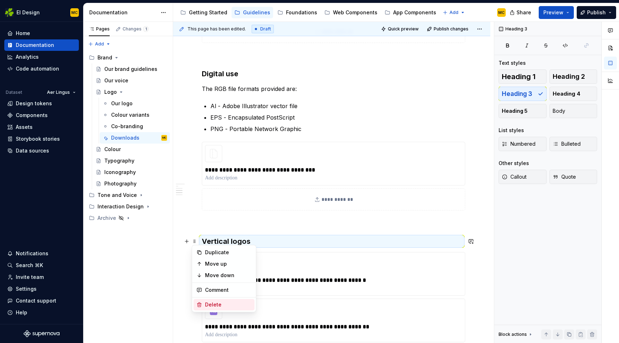
click at [217, 306] on div "Delete" at bounding box center [228, 305] width 47 height 7
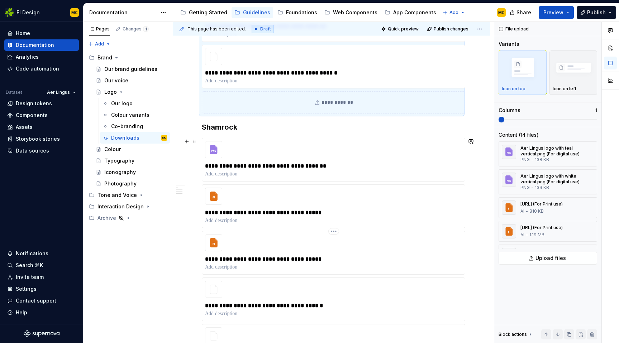
scroll to position [1134, 0]
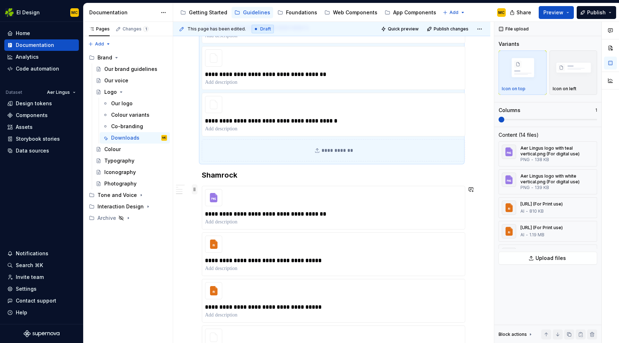
click at [197, 191] on span at bounding box center [195, 190] width 6 height 10
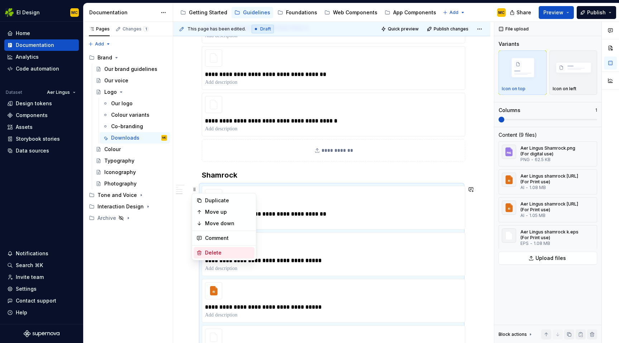
click at [212, 253] on div "Delete" at bounding box center [228, 253] width 47 height 7
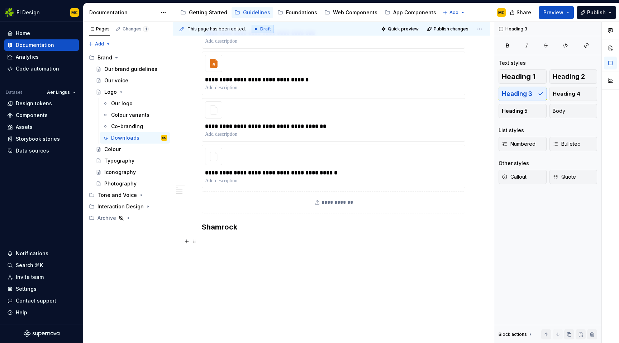
scroll to position [1082, 0]
click at [196, 228] on span at bounding box center [195, 227] width 6 height 10
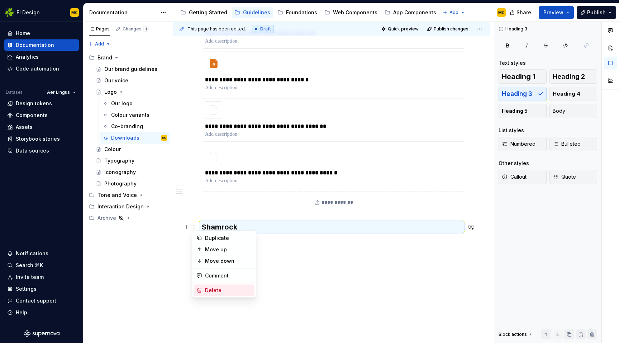
click at [215, 289] on div "Delete" at bounding box center [228, 290] width 47 height 7
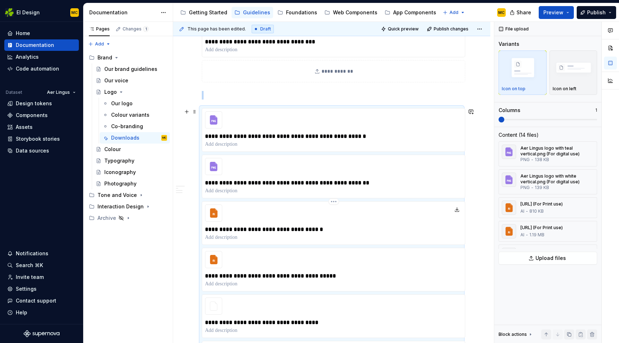
scroll to position [435, 0]
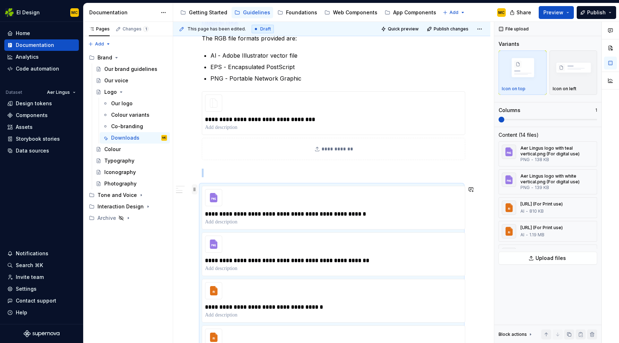
click at [195, 193] on span at bounding box center [195, 190] width 6 height 10
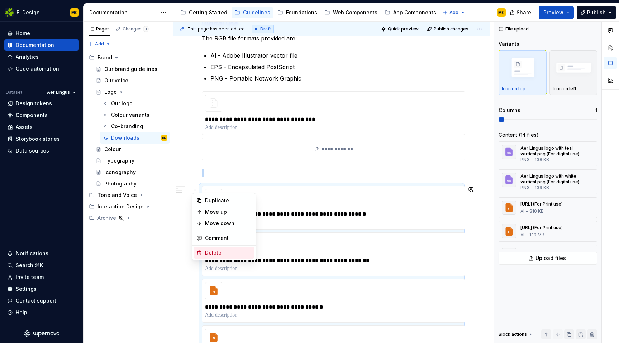
click at [206, 252] on div "Delete" at bounding box center [228, 253] width 47 height 7
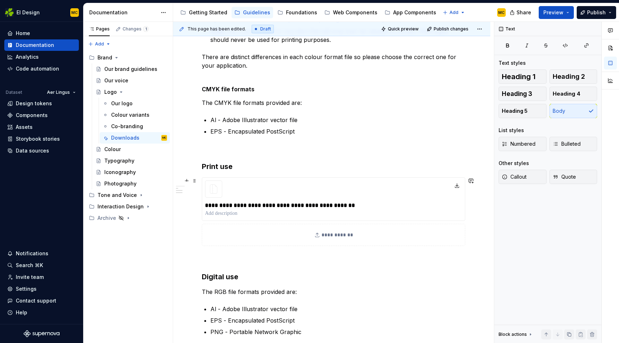
scroll to position [179, 0]
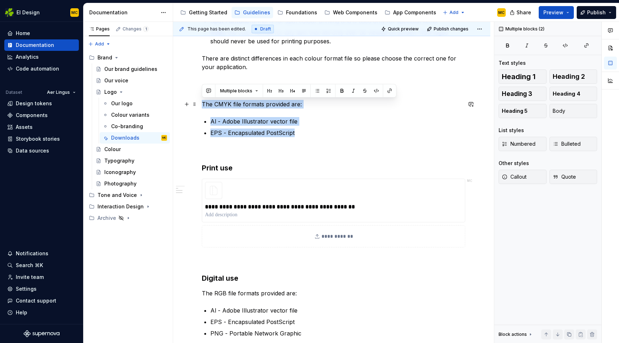
drag, startPoint x: 297, startPoint y: 134, endPoint x: 200, endPoint y: 102, distance: 101.9
click at [200, 102] on div "**********" at bounding box center [331, 244] width 317 height 599
copy div "The CMYK file formats provided are: ﻿﻿Al - Adobe Illustrator vector file ﻿﻿EPS …"
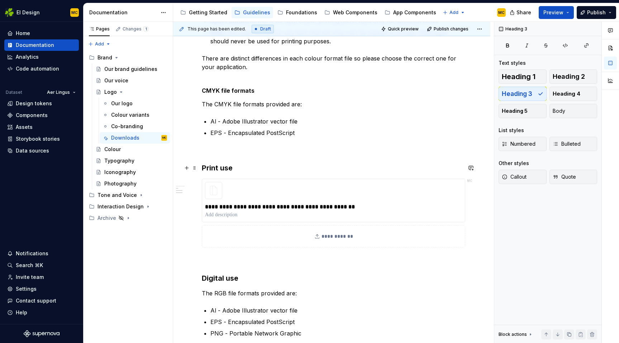
drag, startPoint x: 248, startPoint y: 165, endPoint x: 247, endPoint y: 169, distance: 4.7
click at [248, 165] on h3 "Print use" at bounding box center [332, 168] width 260 height 10
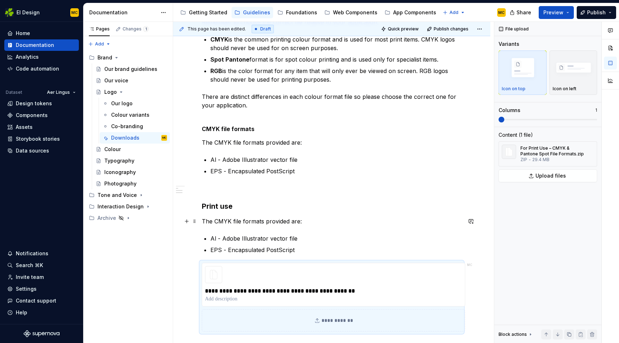
scroll to position [140, 0]
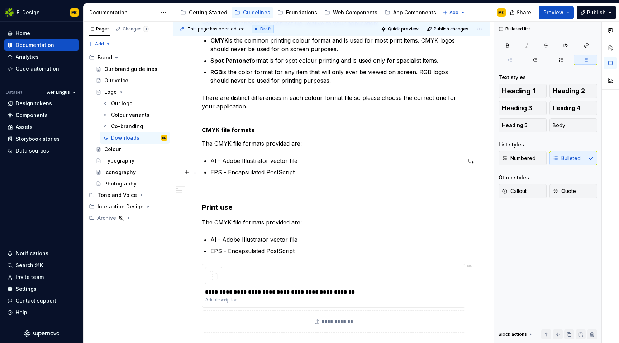
click at [303, 174] on p "﻿﻿EPS - Encapsulated PostScript" at bounding box center [335, 172] width 251 height 9
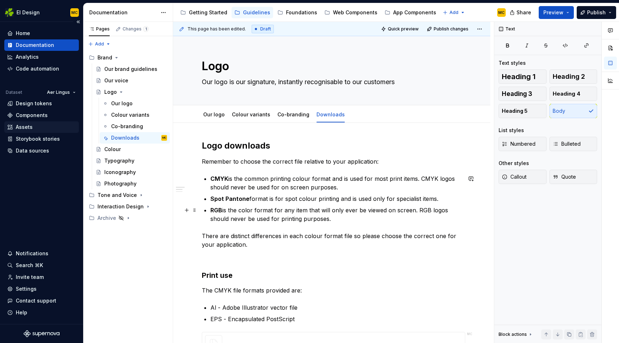
scroll to position [0, 0]
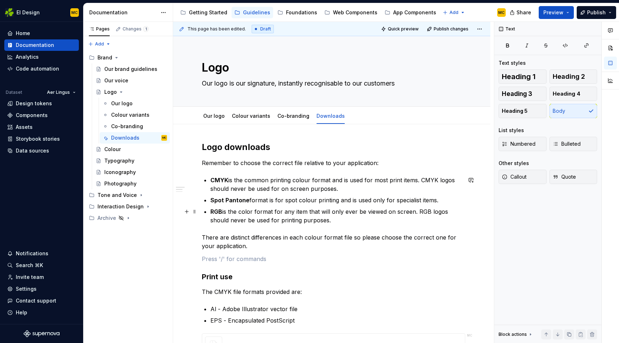
click at [252, 212] on p "﻿﻿RGB is the color format for any item that will only ever be viewed on screen.…" at bounding box center [335, 216] width 251 height 17
click at [314, 246] on p "There are distinct differences in each colour format file so please choose the …" at bounding box center [332, 241] width 260 height 17
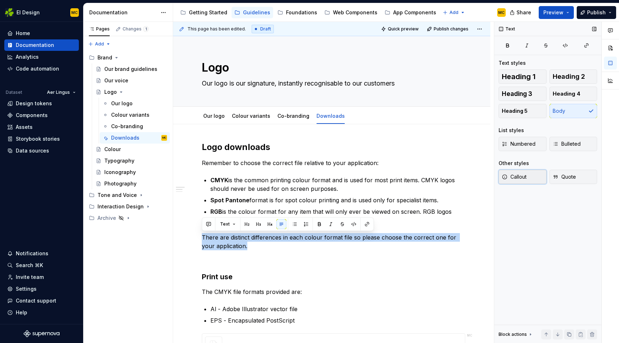
click at [519, 178] on span "Callout" at bounding box center [514, 177] width 25 height 7
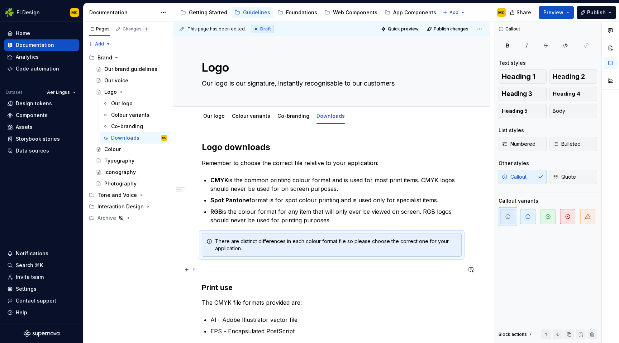
click at [413, 274] on p at bounding box center [332, 270] width 260 height 9
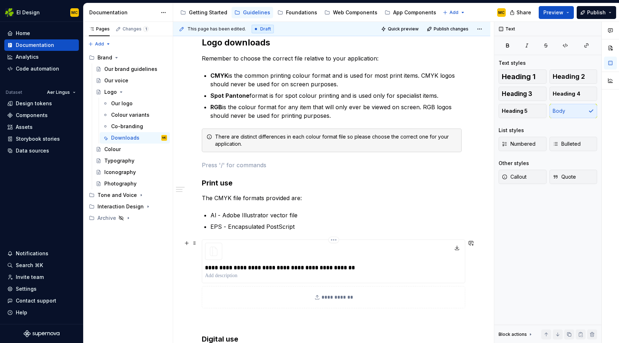
scroll to position [105, 0]
click at [300, 198] on p "The CMYK file formats provided are:" at bounding box center [332, 198] width 260 height 9
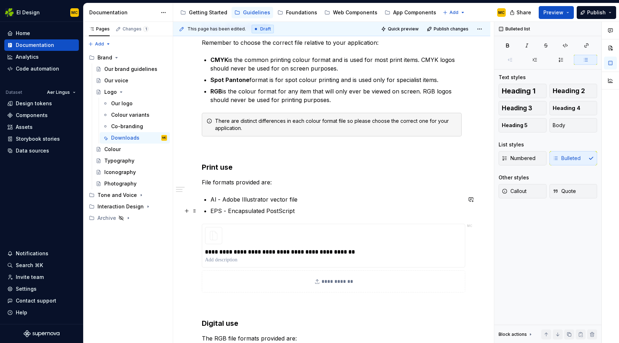
click at [316, 212] on p "﻿﻿EPS - Encapsulated PostScript" at bounding box center [335, 211] width 251 height 9
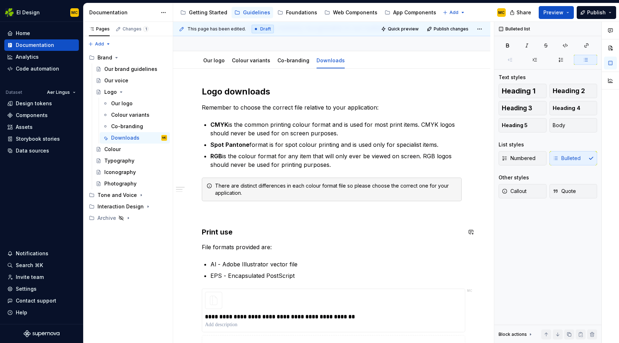
scroll to position [60, 0]
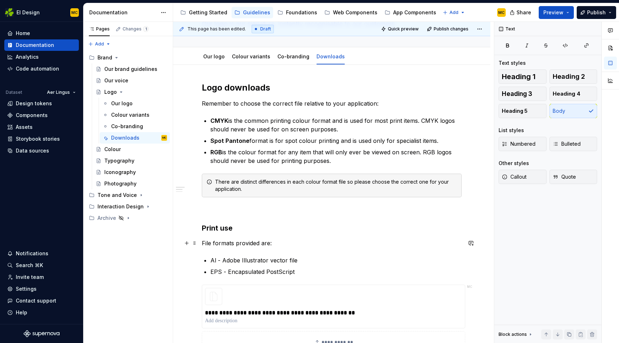
click at [203, 243] on p "File formats provided are:" at bounding box center [332, 243] width 260 height 9
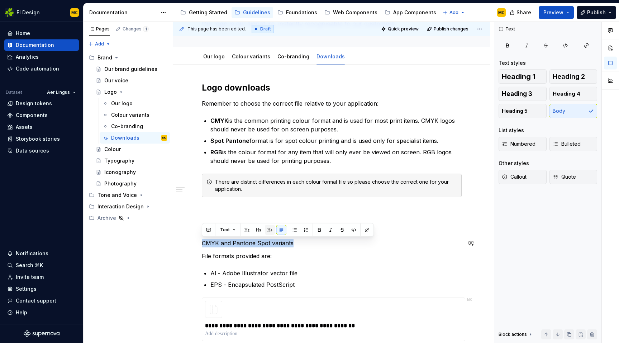
click at [271, 231] on button "button" at bounding box center [270, 230] width 10 height 10
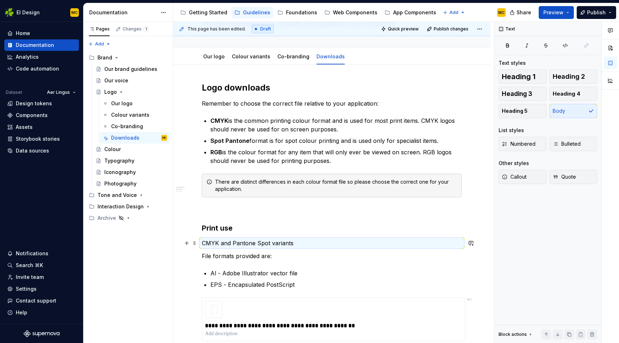
click at [320, 242] on p "CMYK and Pantone Spot variants" at bounding box center [332, 243] width 260 height 9
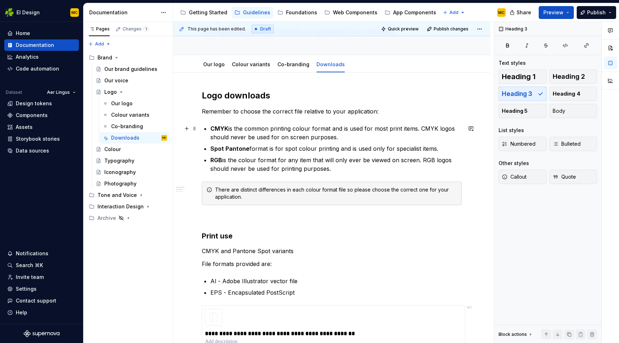
scroll to position [49, 0]
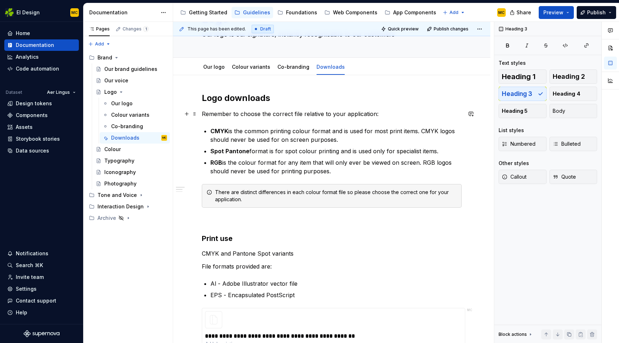
click at [353, 112] on p "Remember to choose the correct file relative to your application:" at bounding box center [332, 114] width 260 height 9
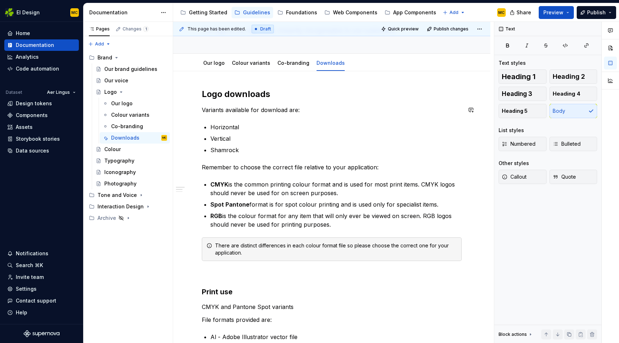
scroll to position [54, 0]
click at [252, 126] on p "Horizontal" at bounding box center [335, 126] width 251 height 9
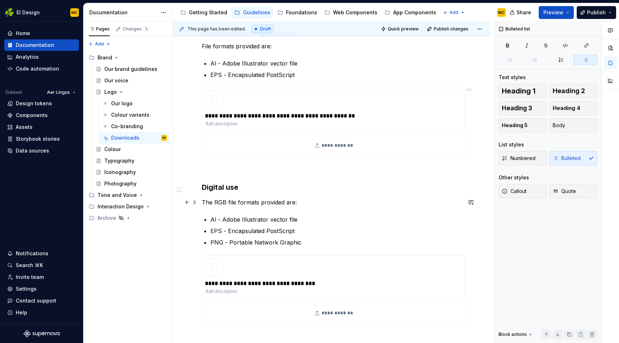
scroll to position [330, 0]
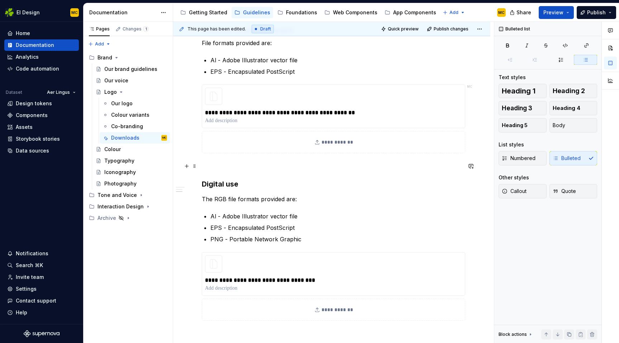
click at [249, 168] on p at bounding box center [332, 166] width 260 height 9
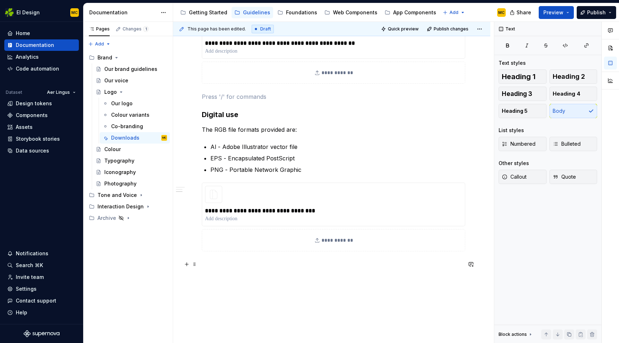
click at [273, 265] on p at bounding box center [332, 264] width 260 height 9
click at [598, 9] on span "Publish" at bounding box center [596, 12] width 19 height 7
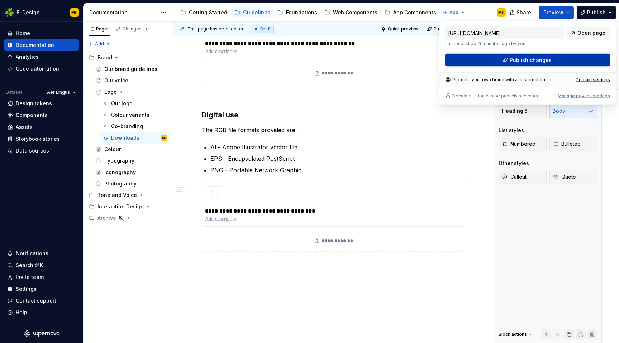
click at [536, 58] on span "Publish changes" at bounding box center [531, 60] width 42 height 7
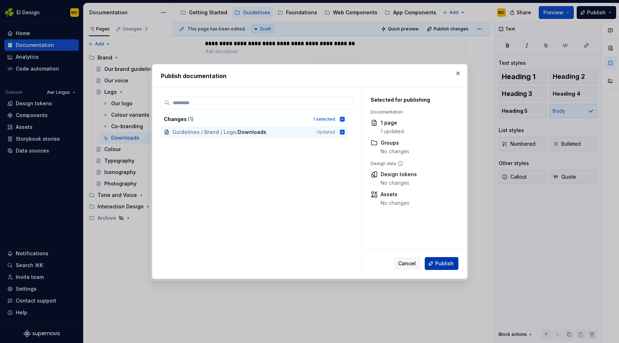
click at [447, 264] on span "Publish" at bounding box center [444, 263] width 19 height 7
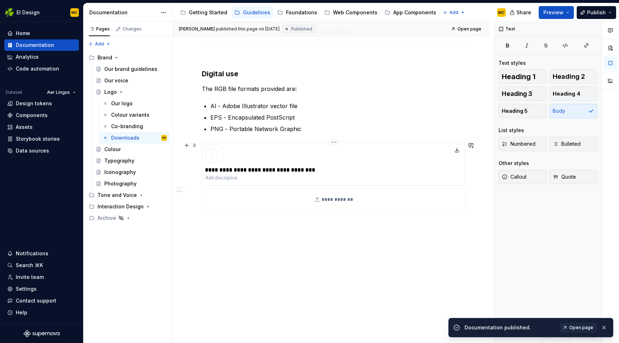
click at [415, 168] on div "**********" at bounding box center [334, 164] width 264 height 44
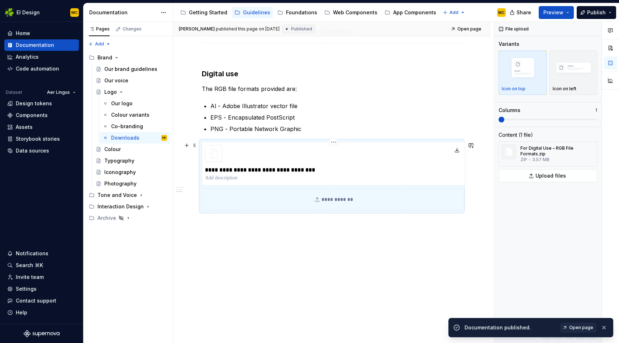
scroll to position [437, 0]
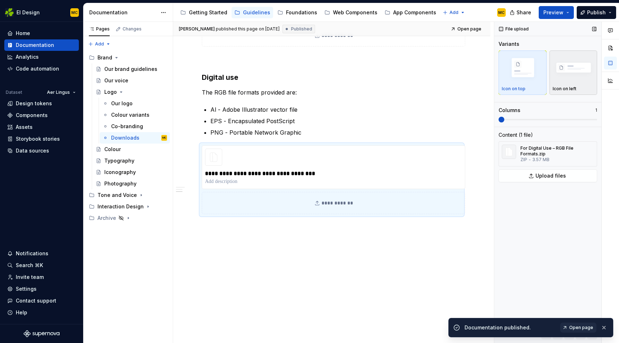
click at [580, 67] on img "button" at bounding box center [574, 68] width 42 height 28
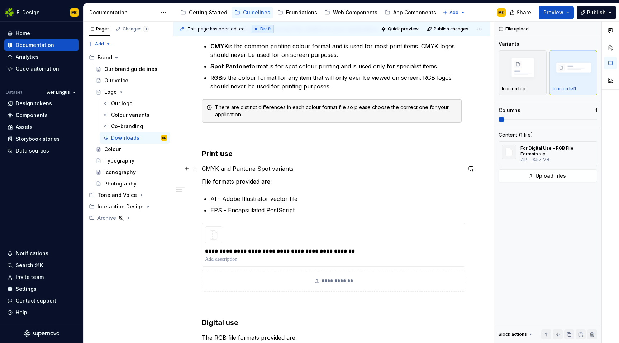
scroll to position [212, 0]
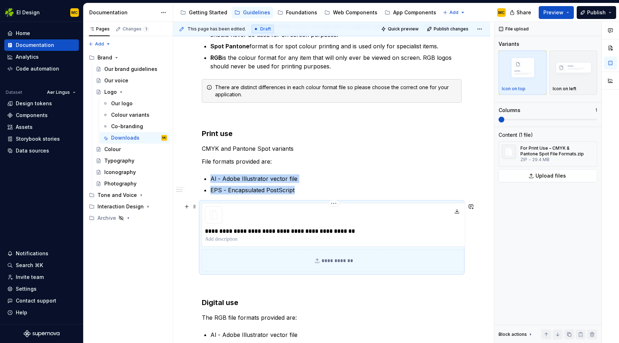
click at [398, 222] on div "**********" at bounding box center [334, 225] width 264 height 44
click at [581, 75] on img "button" at bounding box center [574, 68] width 42 height 28
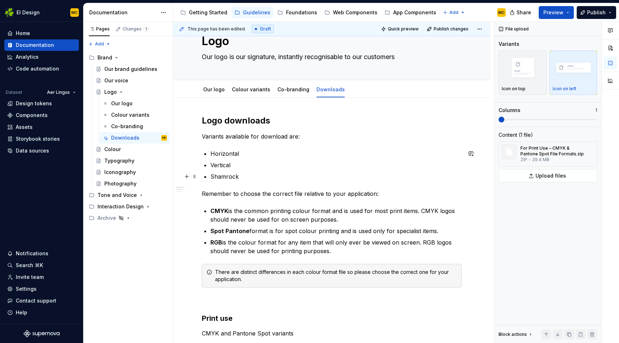
scroll to position [28, 0]
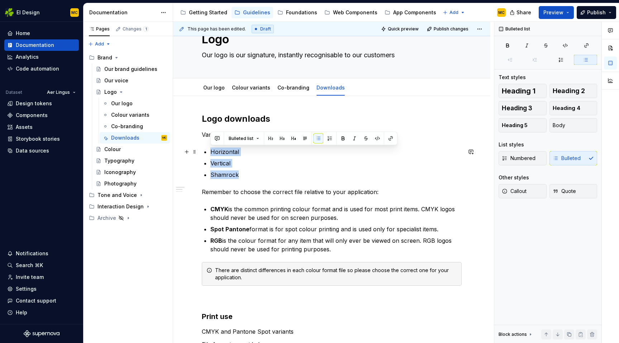
drag, startPoint x: 247, startPoint y: 175, endPoint x: 205, endPoint y: 151, distance: 47.7
click at [210, 151] on ul "Horizontal Vertical Shamrock" at bounding box center [335, 164] width 251 height 32
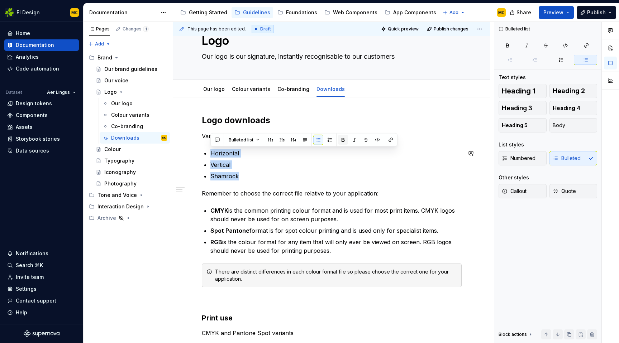
click at [341, 140] on button "button" at bounding box center [343, 140] width 10 height 10
click at [319, 167] on p "Vertical" at bounding box center [335, 165] width 251 height 9
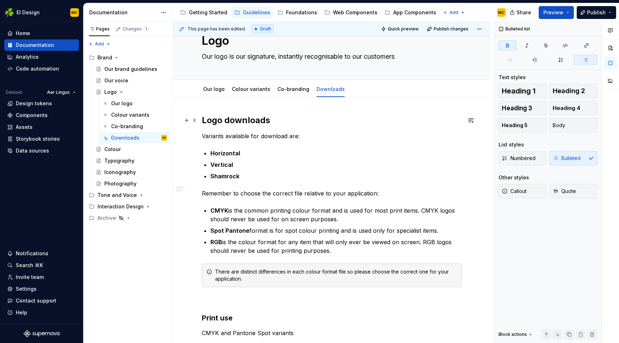
click at [271, 122] on h2 "Logo downloads" at bounding box center [332, 120] width 260 height 11
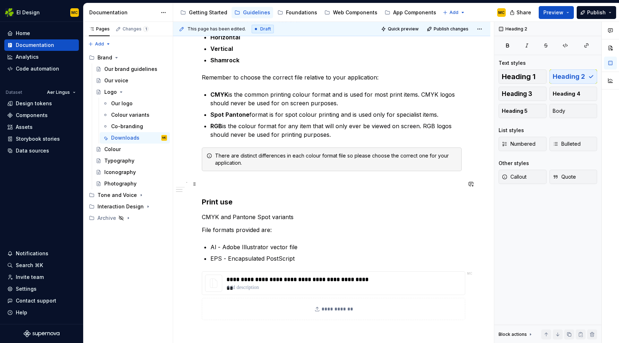
scroll to position [158, 0]
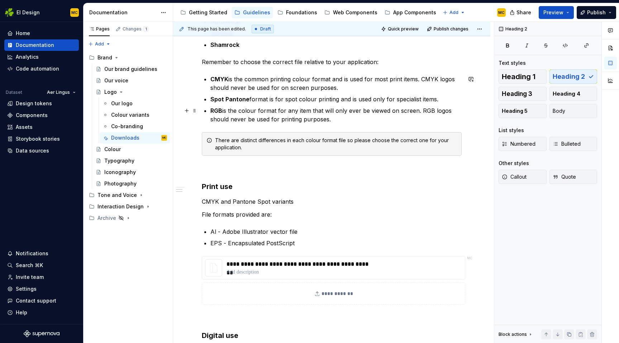
click at [352, 120] on p "﻿﻿RGB is the colour format for any item that will only ever be viewed on screen…" at bounding box center [335, 114] width 251 height 17
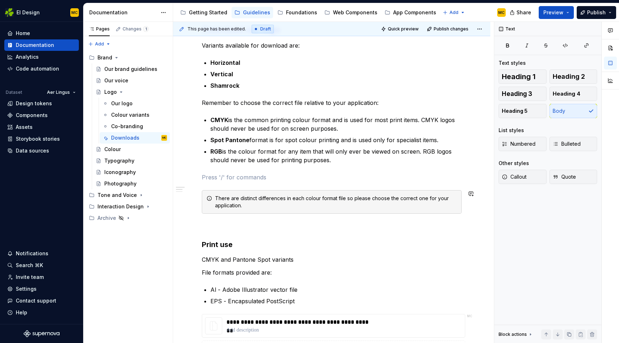
scroll to position [115, 0]
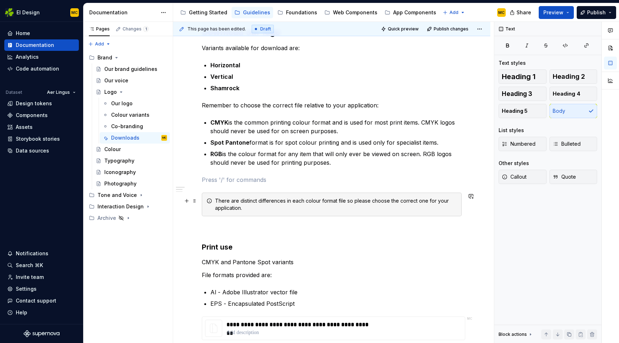
click at [255, 213] on div "There are distinct differences in each colour format file so please choose the …" at bounding box center [332, 205] width 260 height 24
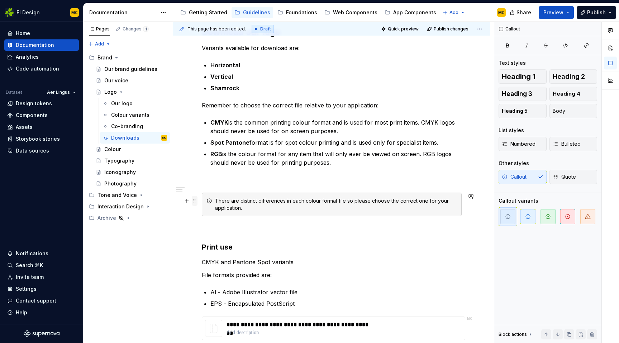
click at [196, 203] on span at bounding box center [195, 201] width 6 height 10
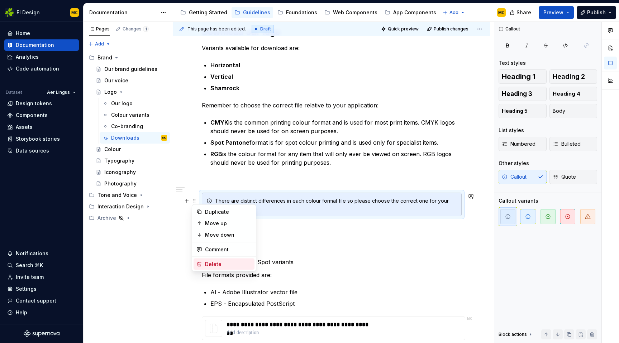
click at [214, 262] on div "Delete" at bounding box center [228, 264] width 47 height 7
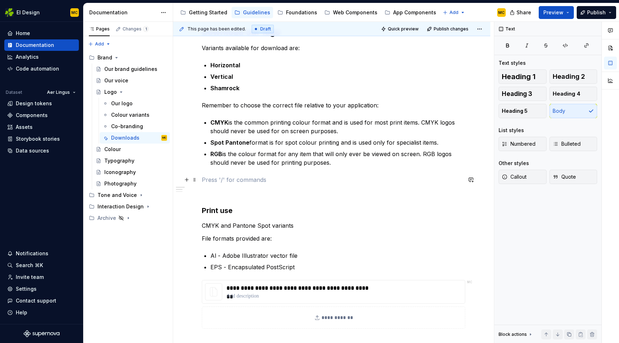
click at [243, 179] on p at bounding box center [332, 180] width 260 height 9
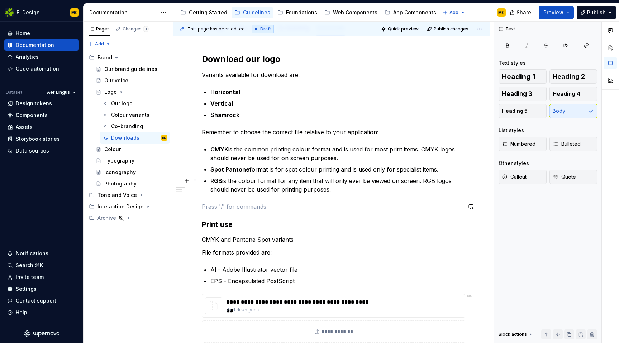
scroll to position [87, 0]
click at [256, 227] on h3 "Print use" at bounding box center [332, 225] width 260 height 10
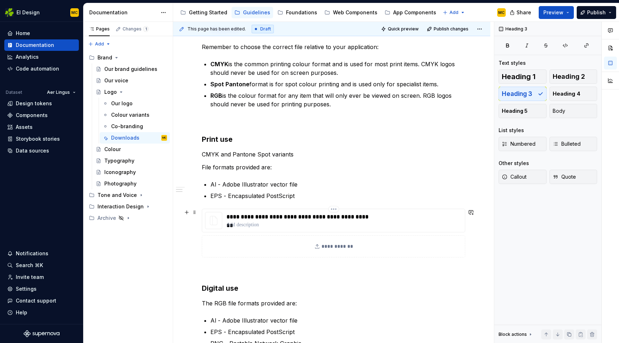
scroll to position [176, 0]
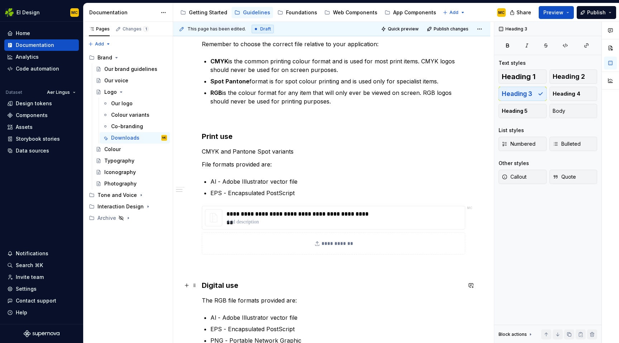
click at [251, 285] on h3 "Digital use" at bounding box center [332, 286] width 260 height 10
click at [588, 16] on button "Publish" at bounding box center [596, 12] width 39 height 13
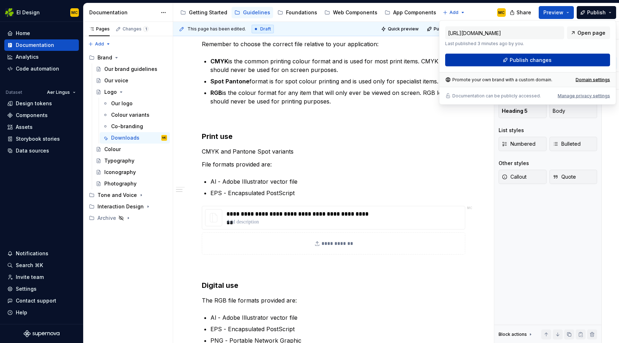
click at [549, 58] on span "Publish changes" at bounding box center [531, 60] width 42 height 7
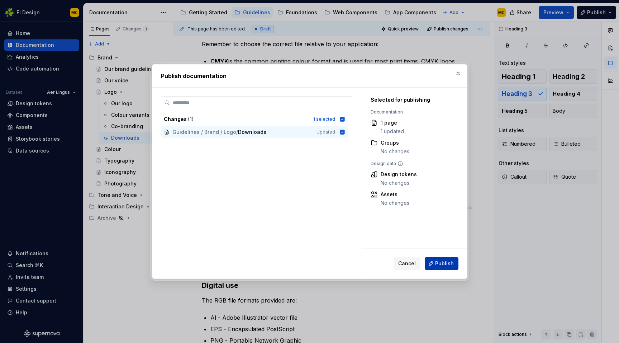
click at [433, 265] on button "Publish" at bounding box center [442, 263] width 34 height 13
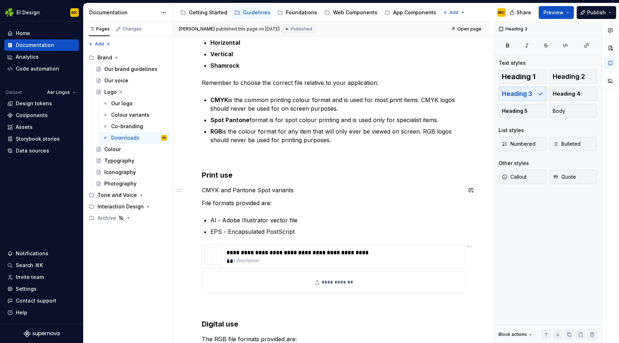
scroll to position [137, 0]
click at [284, 201] on p "File formats provided are:" at bounding box center [332, 204] width 260 height 9
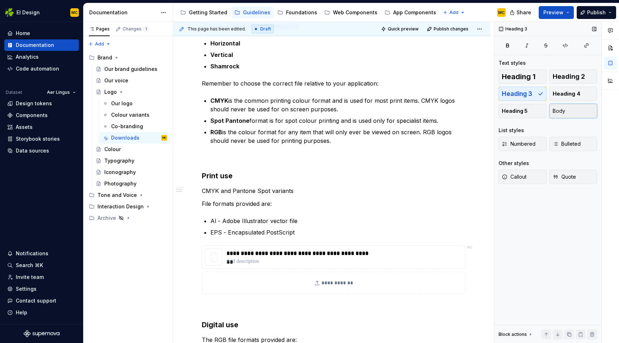
click at [564, 109] on span "Body" at bounding box center [559, 111] width 13 height 7
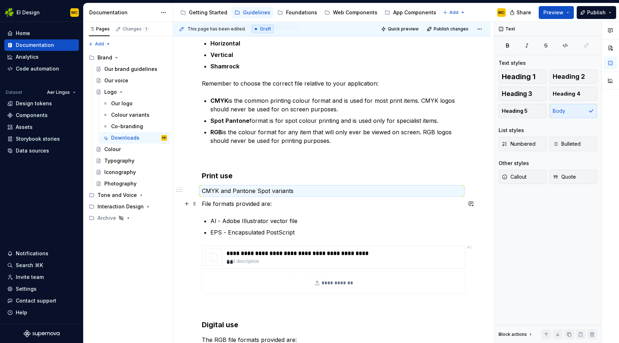
click at [286, 205] on p "File formats provided are:" at bounding box center [332, 204] width 260 height 9
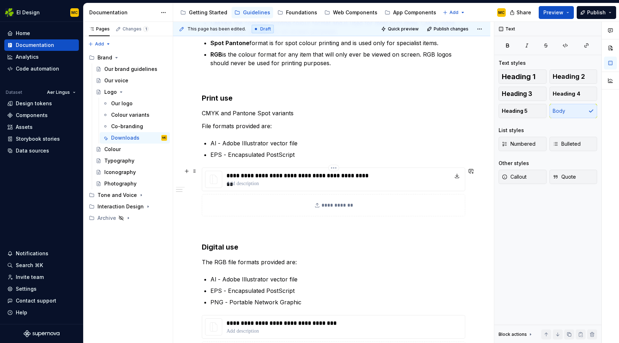
scroll to position [218, 0]
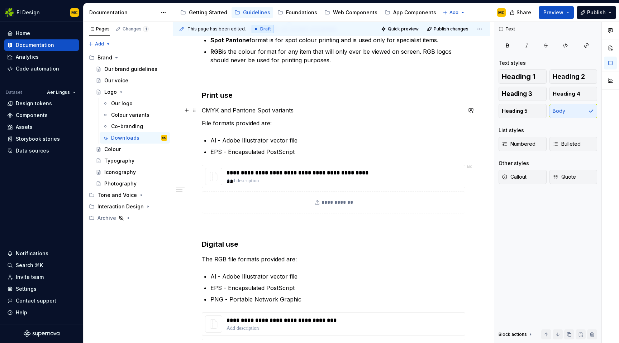
click at [302, 111] on p "CMYK and Pantone Spot variants" at bounding box center [332, 110] width 260 height 9
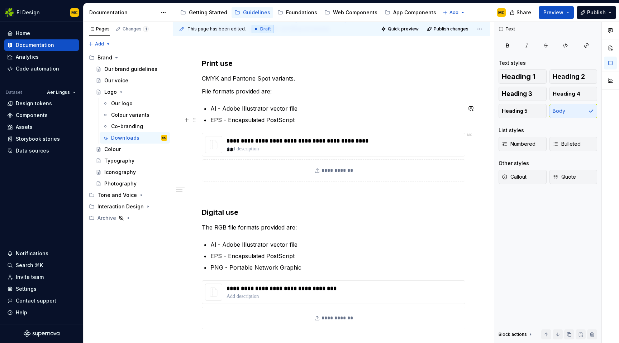
scroll to position [251, 0]
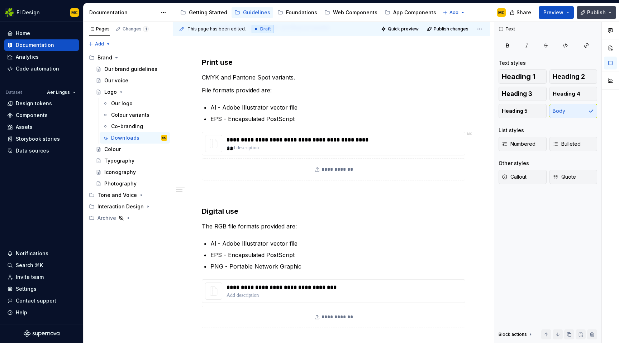
click at [587, 13] on button "Publish" at bounding box center [596, 12] width 39 height 13
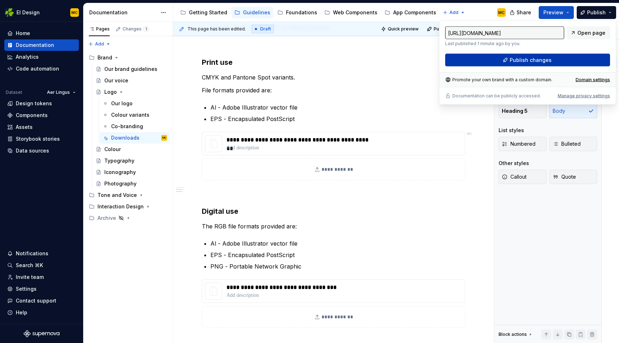
click at [521, 60] on span "Publish changes" at bounding box center [531, 60] width 42 height 7
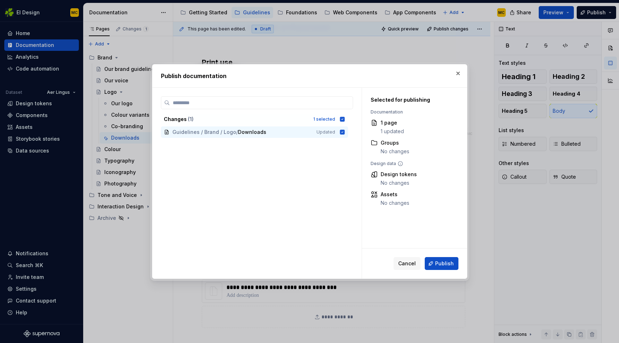
click at [447, 267] on span "Publish" at bounding box center [444, 263] width 19 height 7
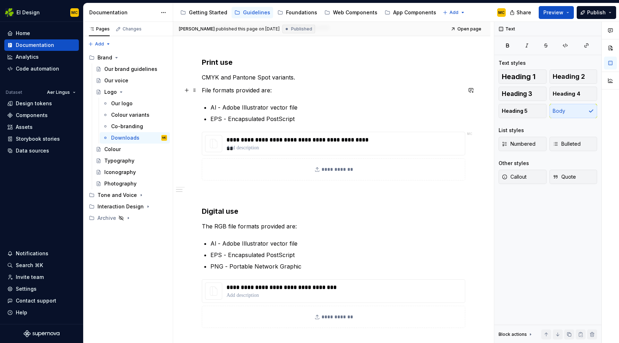
click at [258, 90] on p "File formats provided are:" at bounding box center [332, 90] width 260 height 9
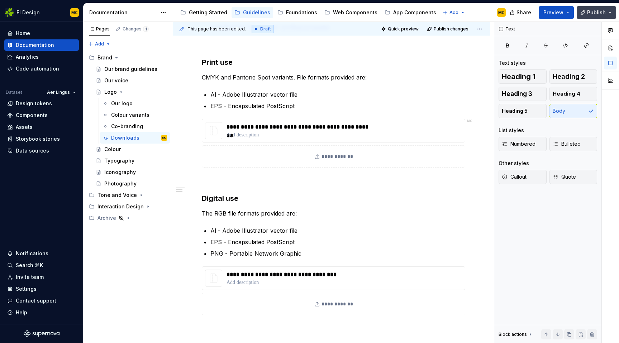
click at [590, 11] on span "Publish" at bounding box center [596, 12] width 19 height 7
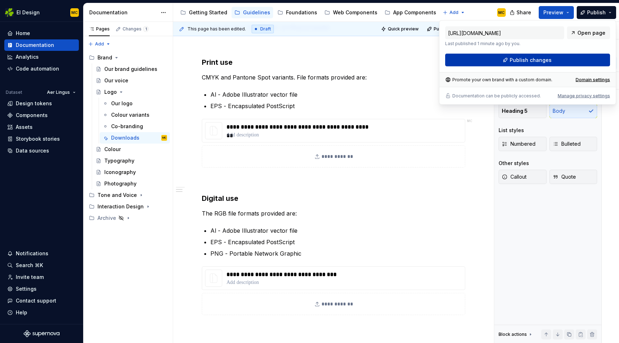
click at [519, 61] on span "Publish changes" at bounding box center [531, 60] width 42 height 7
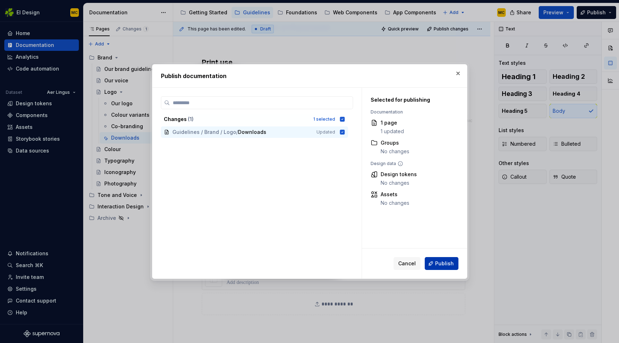
click at [445, 264] on span "Publish" at bounding box center [444, 263] width 19 height 7
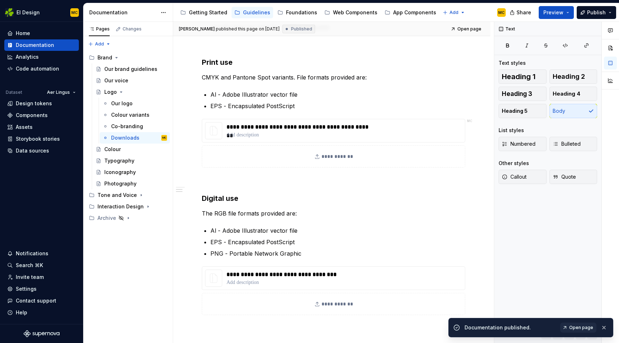
scroll to position [0, 0]
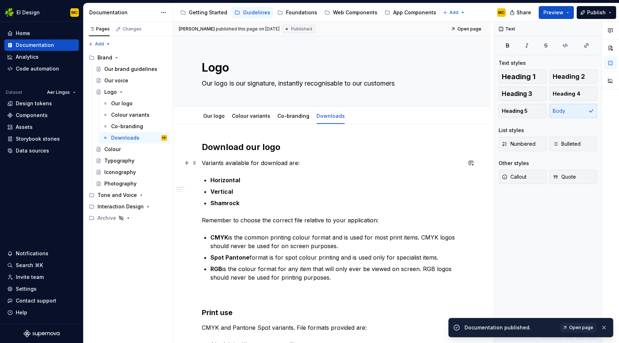
click at [226, 163] on p "Variants available for download are:" at bounding box center [332, 163] width 260 height 9
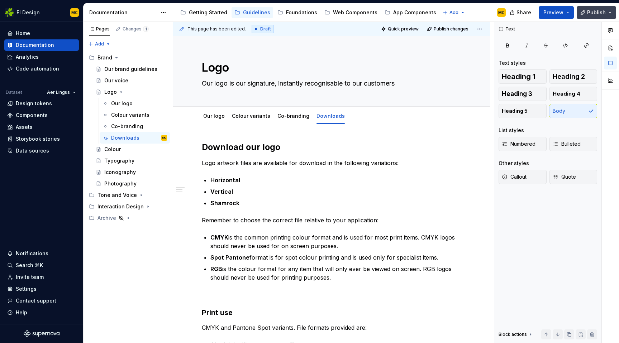
click at [588, 13] on span "Publish" at bounding box center [596, 12] width 19 height 7
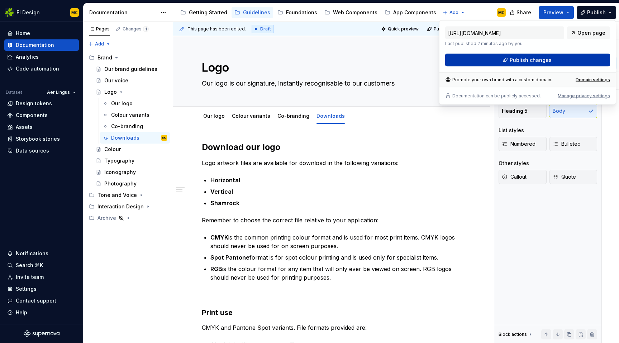
click at [548, 58] on span "Publish changes" at bounding box center [531, 60] width 42 height 7
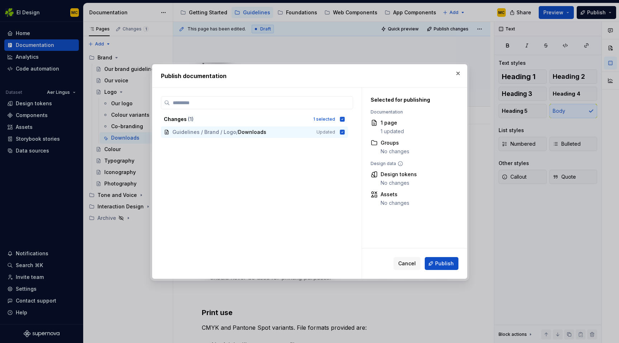
click at [445, 262] on span "Publish" at bounding box center [444, 263] width 19 height 7
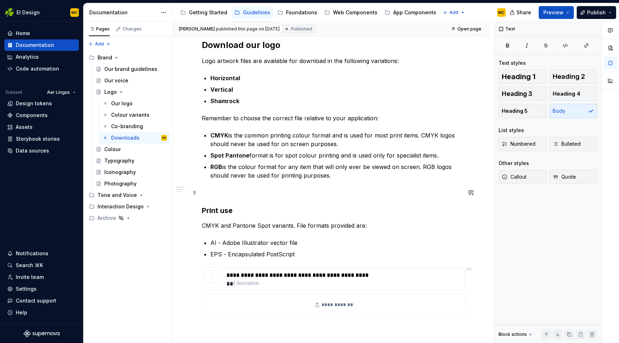
scroll to position [101, 0]
click at [214, 193] on p at bounding box center [332, 193] width 260 height 9
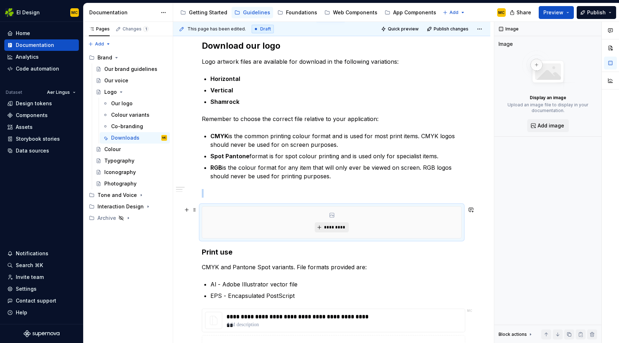
click at [327, 224] on button "*********" at bounding box center [332, 228] width 34 height 10
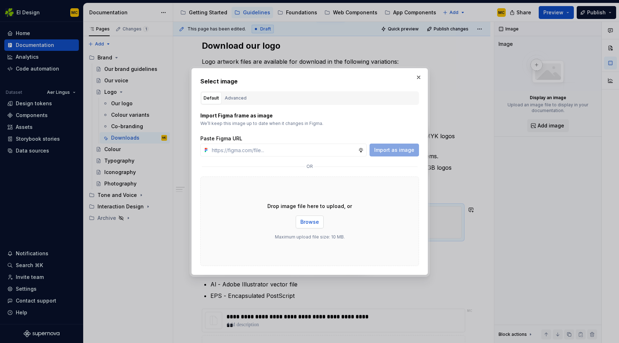
click at [314, 220] on span "Browse" at bounding box center [309, 222] width 19 height 7
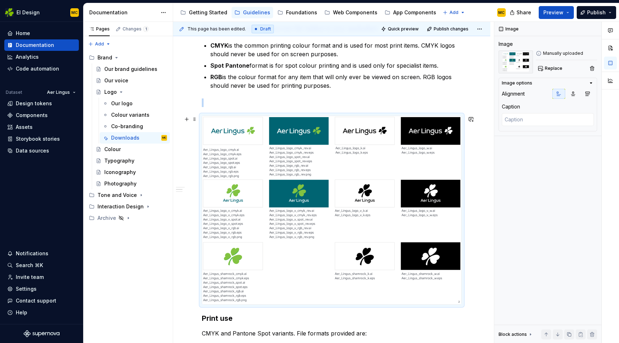
scroll to position [194, 0]
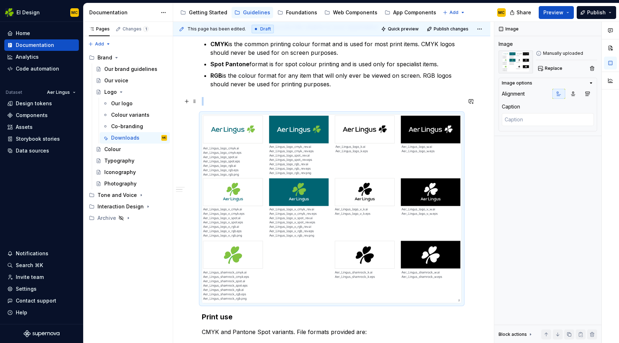
click at [224, 104] on p at bounding box center [332, 101] width 260 height 9
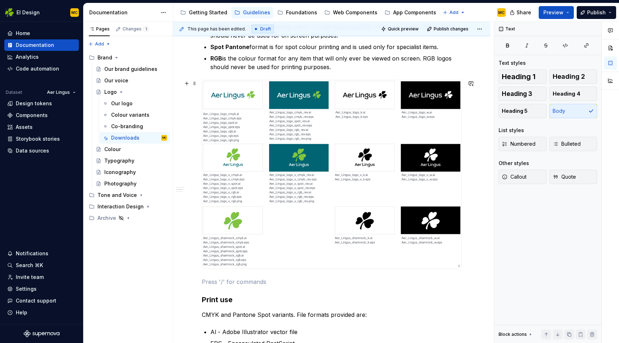
scroll to position [214, 0]
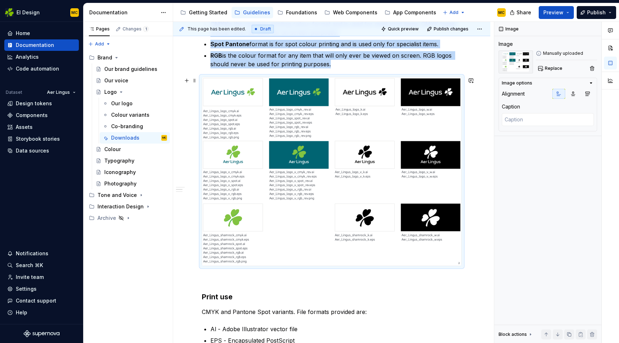
click at [279, 174] on img at bounding box center [331, 171] width 259 height 189
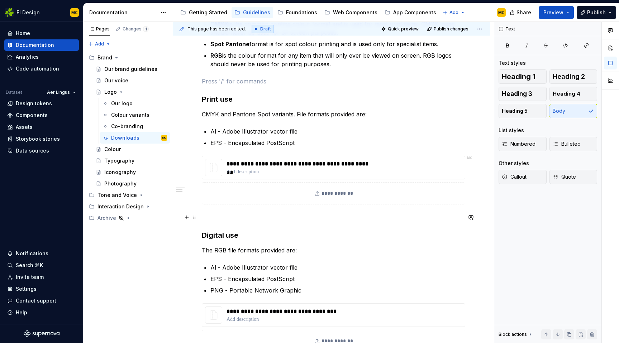
click at [239, 215] on p at bounding box center [332, 217] width 260 height 9
click at [215, 83] on p at bounding box center [332, 81] width 260 height 9
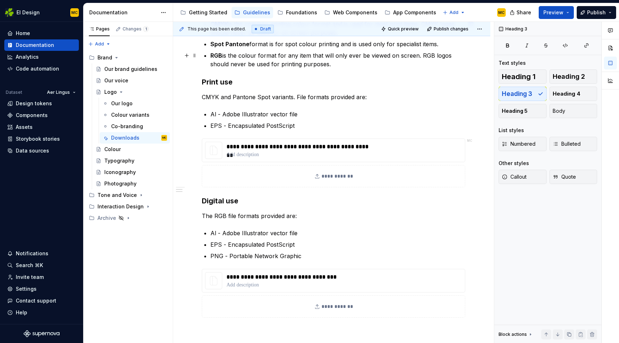
click at [341, 65] on p "﻿﻿RGB is the colour format for any item that will only ever be viewed on screen…" at bounding box center [335, 59] width 251 height 17
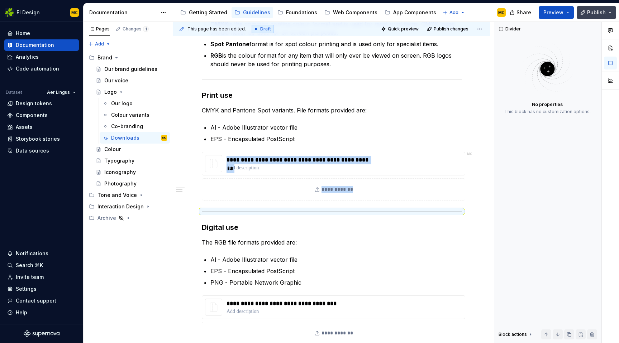
click at [593, 9] on span "Publish" at bounding box center [596, 12] width 19 height 7
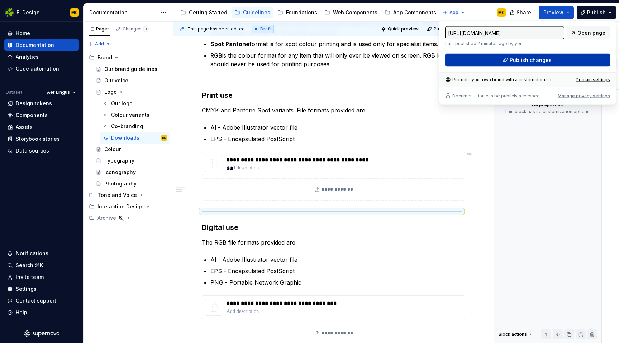
click at [540, 60] on span "Publish changes" at bounding box center [531, 60] width 42 height 7
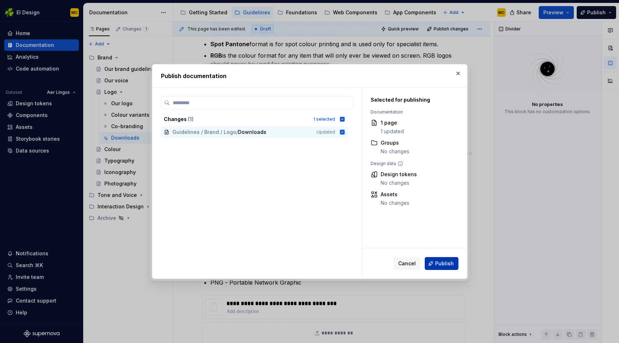
click at [443, 266] on span "Publish" at bounding box center [444, 263] width 19 height 7
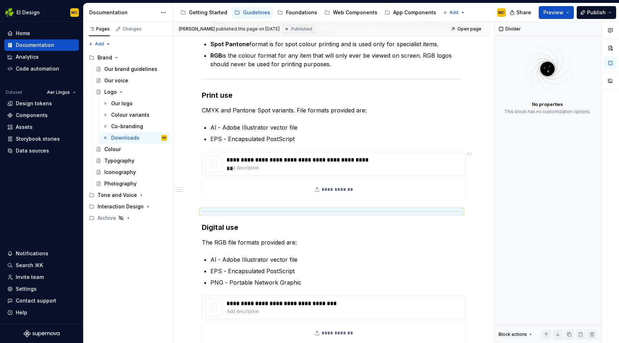
type textarea "*"
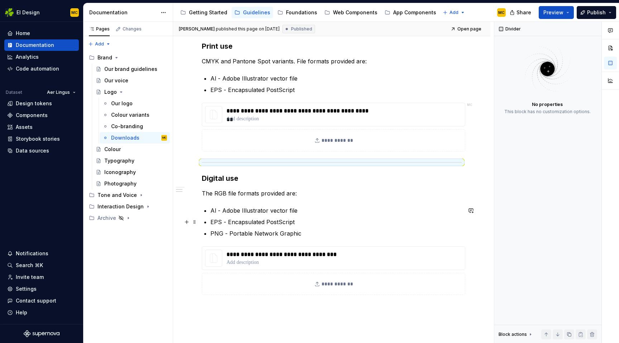
scroll to position [261, 0]
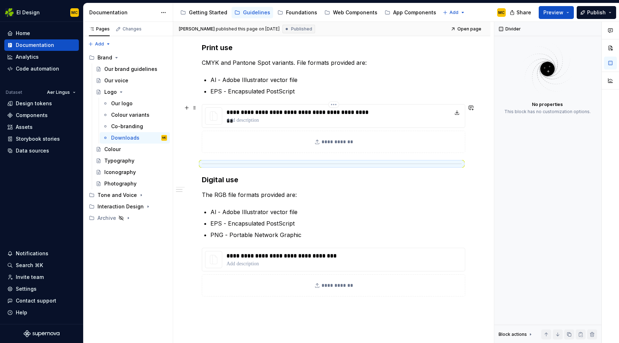
click at [421, 121] on div "**********" at bounding box center [334, 116] width 264 height 24
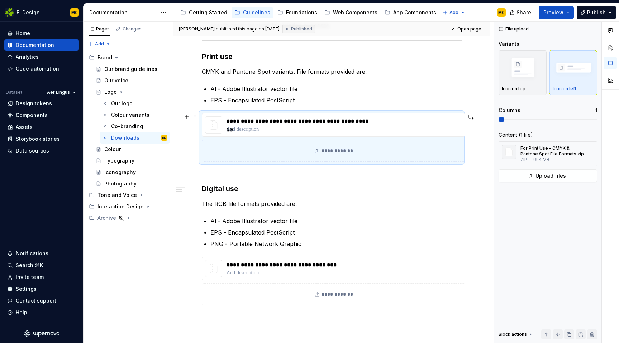
scroll to position [243, 0]
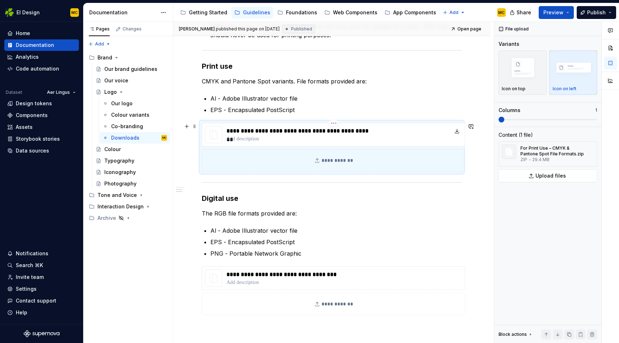
click at [241, 137] on p at bounding box center [301, 139] width 149 height 7
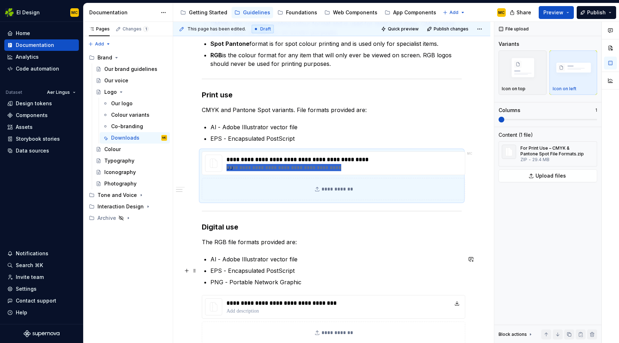
scroll to position [264, 0]
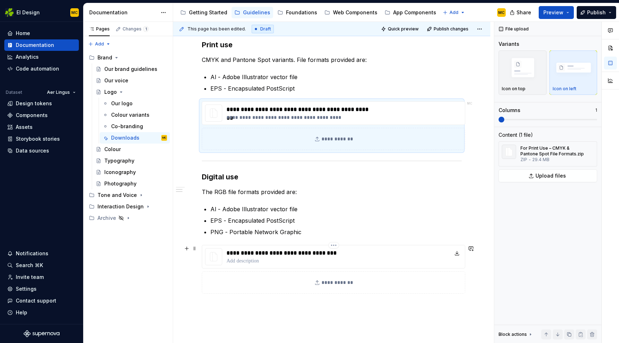
click at [269, 262] on p at bounding box center [291, 261] width 129 height 7
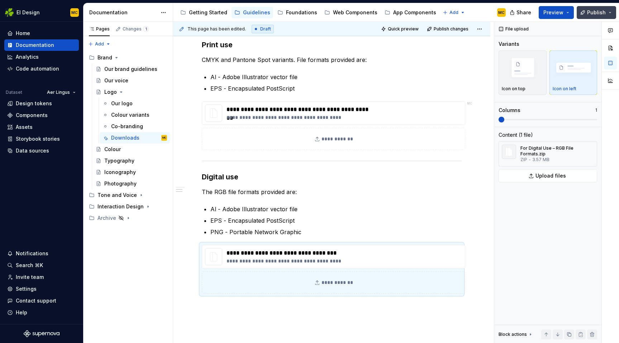
click at [593, 14] on span "Publish" at bounding box center [596, 12] width 19 height 7
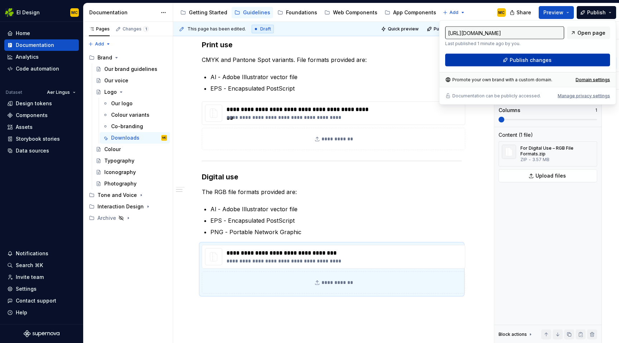
click at [558, 61] on button "Publish changes" at bounding box center [527, 60] width 165 height 13
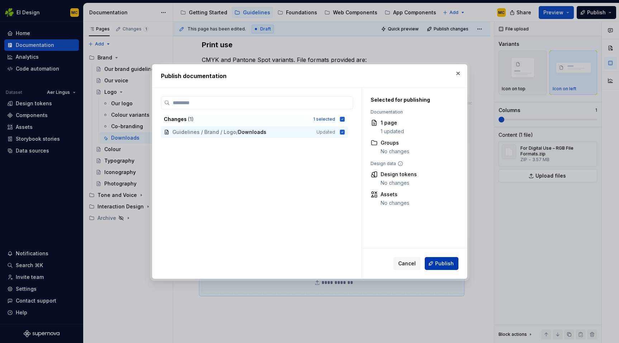
click at [446, 264] on span "Publish" at bounding box center [444, 263] width 19 height 7
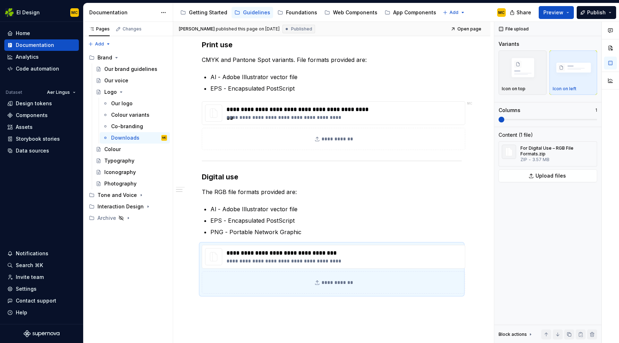
type textarea "*"
